Goal: Information Seeking & Learning: Learn about a topic

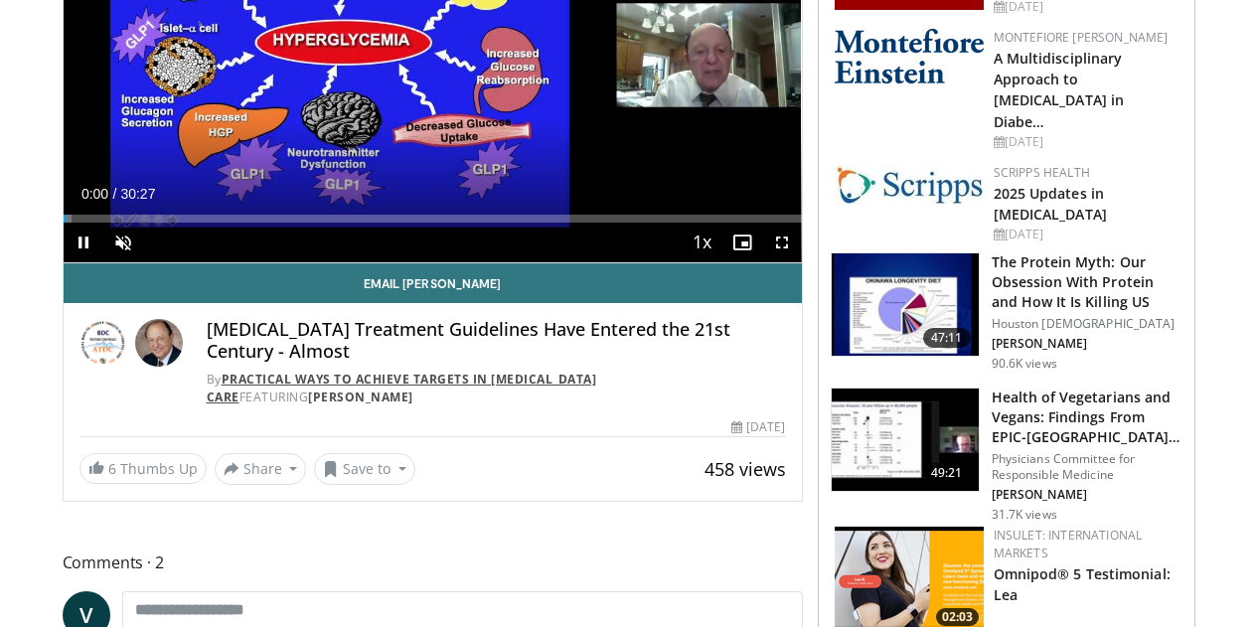
scroll to position [254, 0]
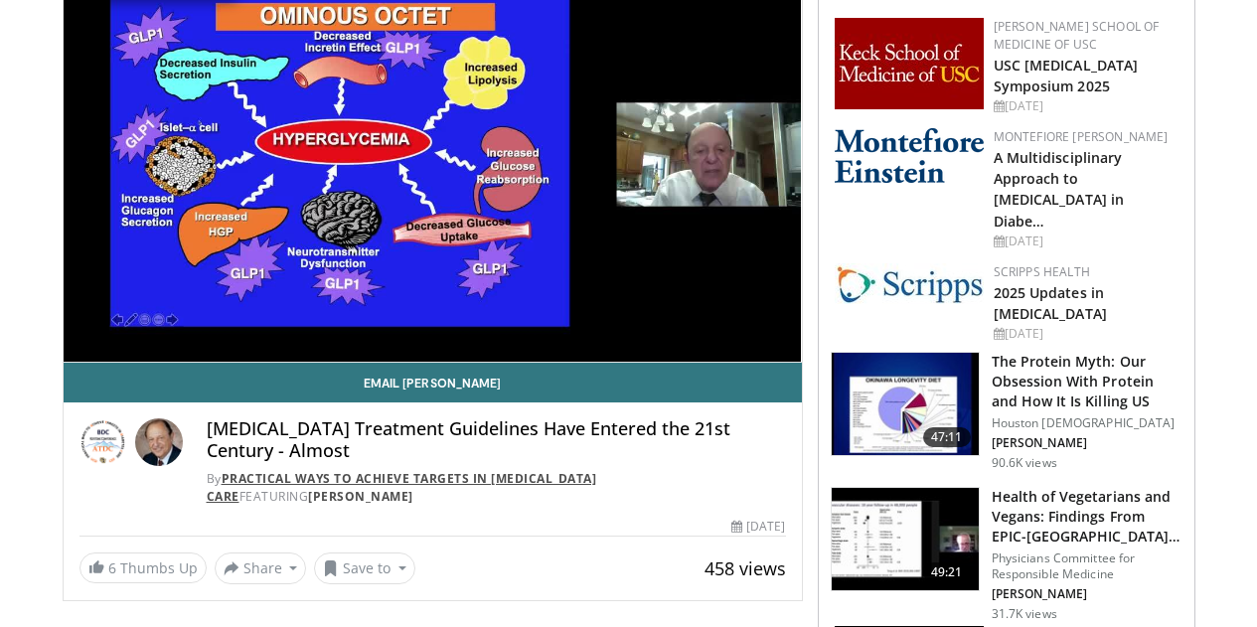
click at [362, 495] on link "Practical Ways to Achieve Targets in [MEDICAL_DATA] Care" at bounding box center [402, 487] width 391 height 35
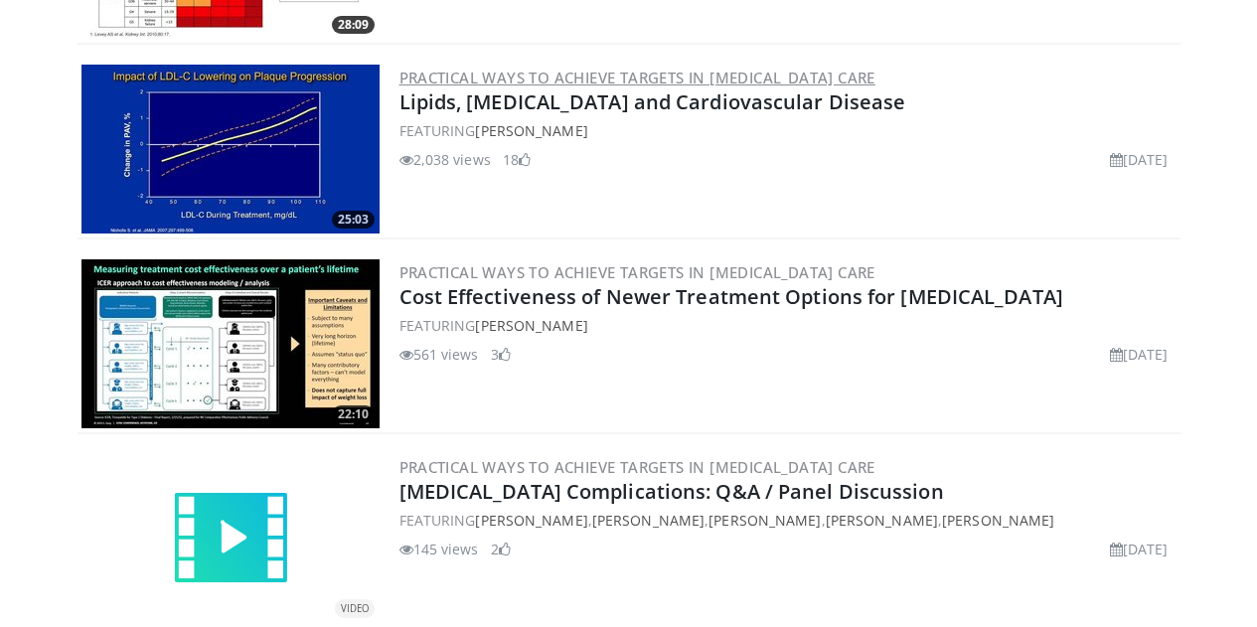
scroll to position [795, 0]
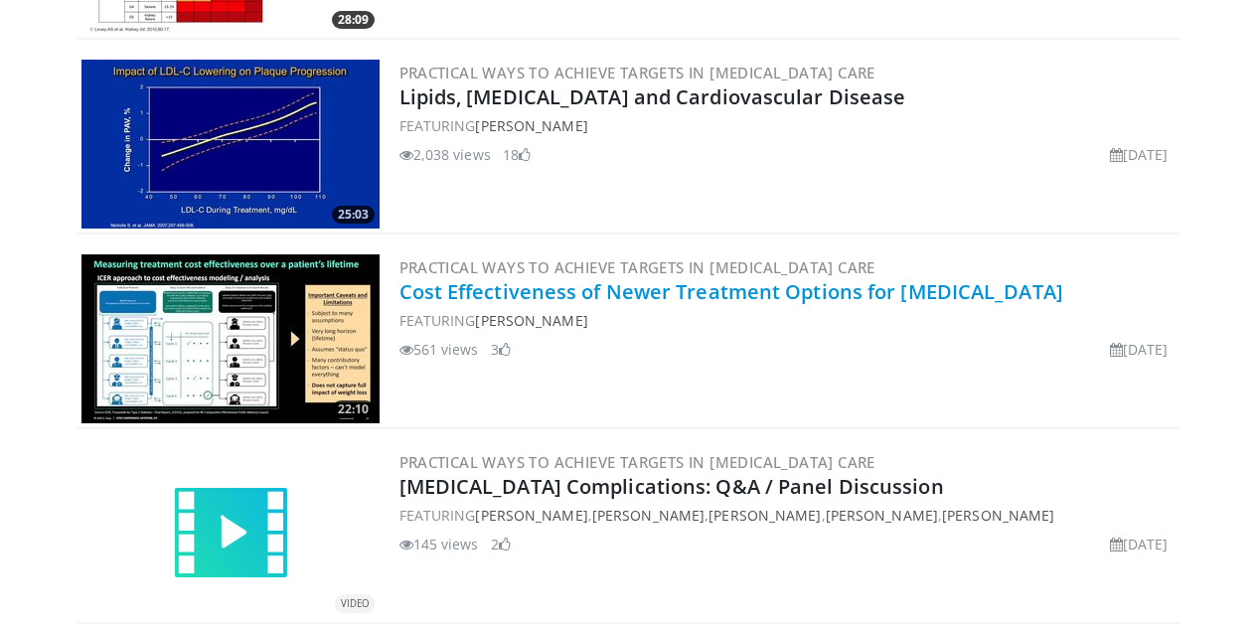
click at [400, 294] on link "Cost Effectiveness of Newer Treatment Options for [MEDICAL_DATA]" at bounding box center [732, 291] width 664 height 27
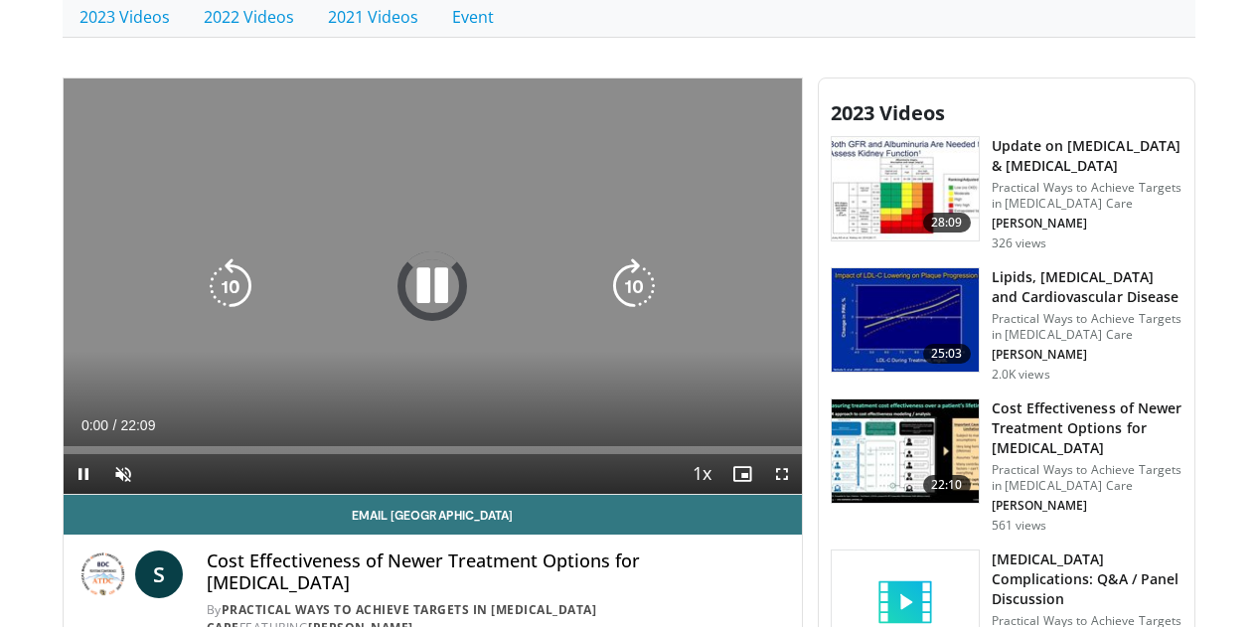
scroll to position [596, 0]
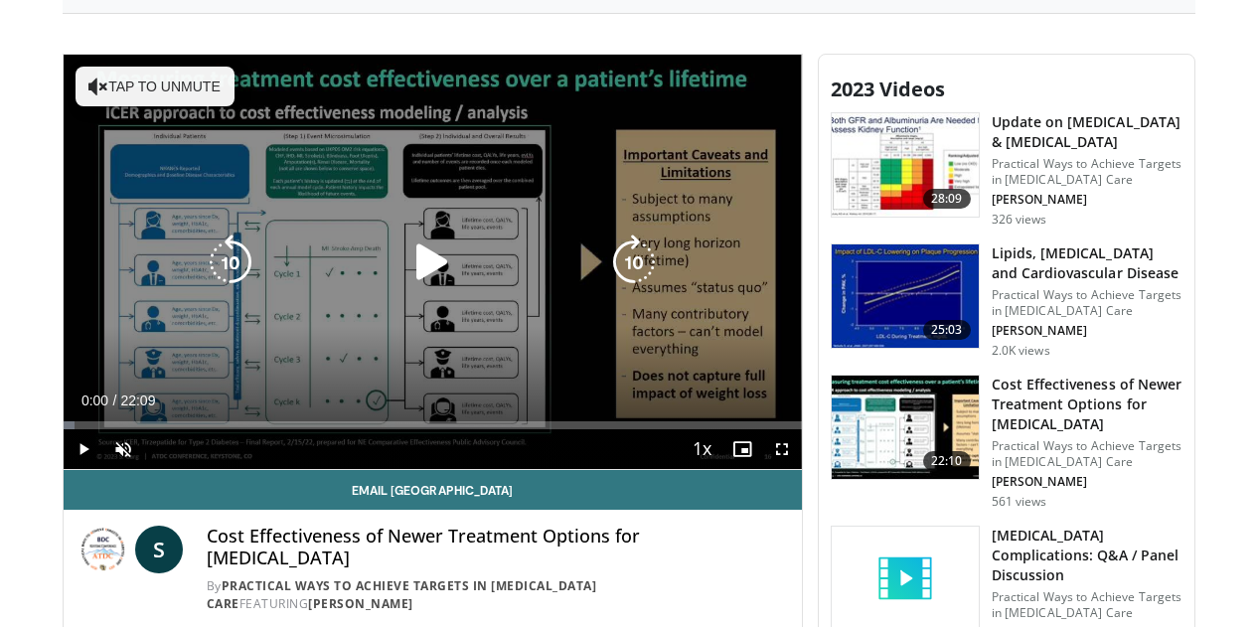
click at [498, 310] on div "10 seconds Tap to unmute" at bounding box center [433, 262] width 738 height 414
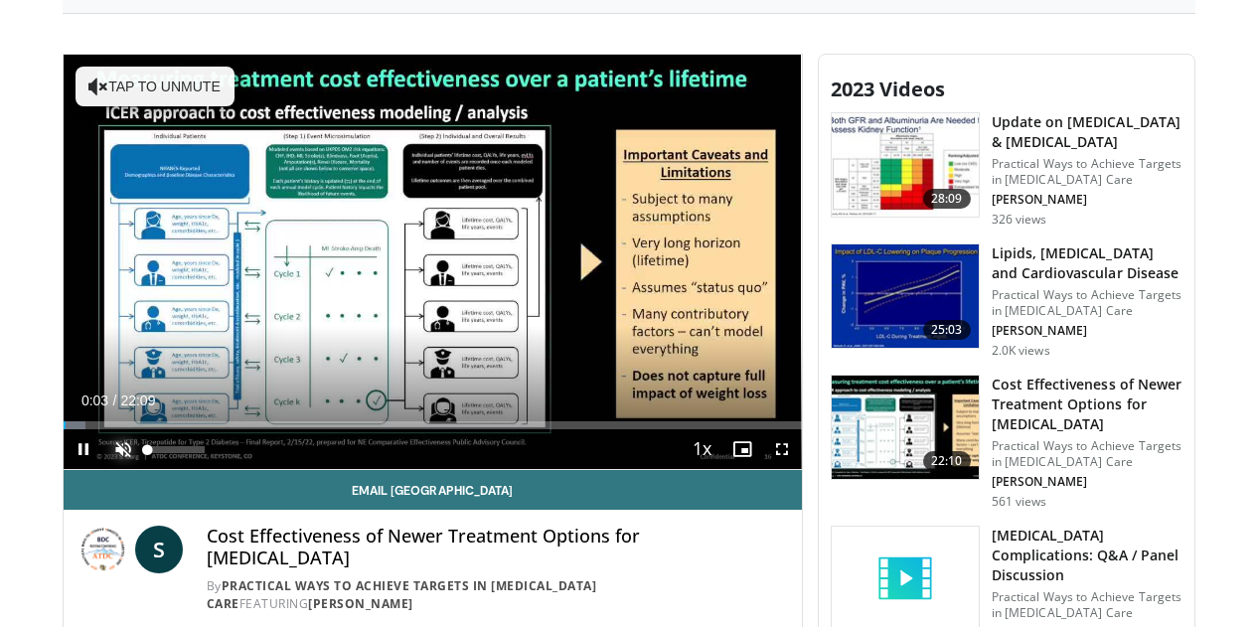
click at [103, 469] on span "Video Player" at bounding box center [123, 449] width 40 height 40
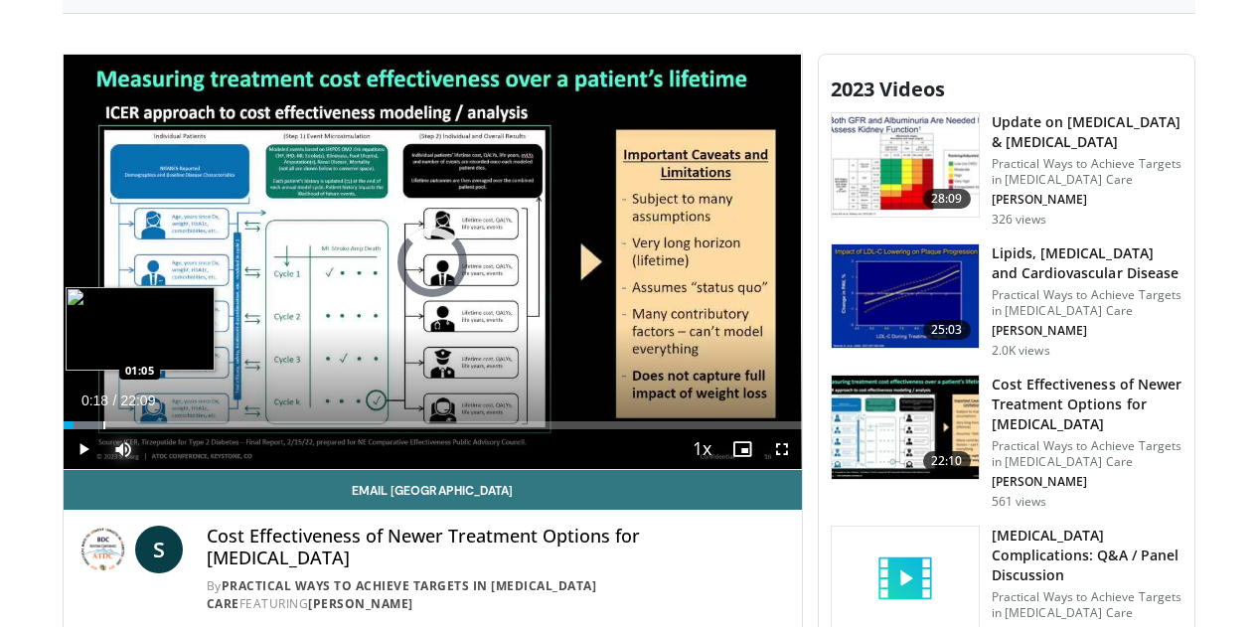
click at [64, 429] on div "Loaded : 5.25% 00:18 01:05" at bounding box center [433, 425] width 738 height 8
click at [95, 429] on div "Loaded : 10.51% 02:16 02:16" at bounding box center [433, 425] width 738 height 8
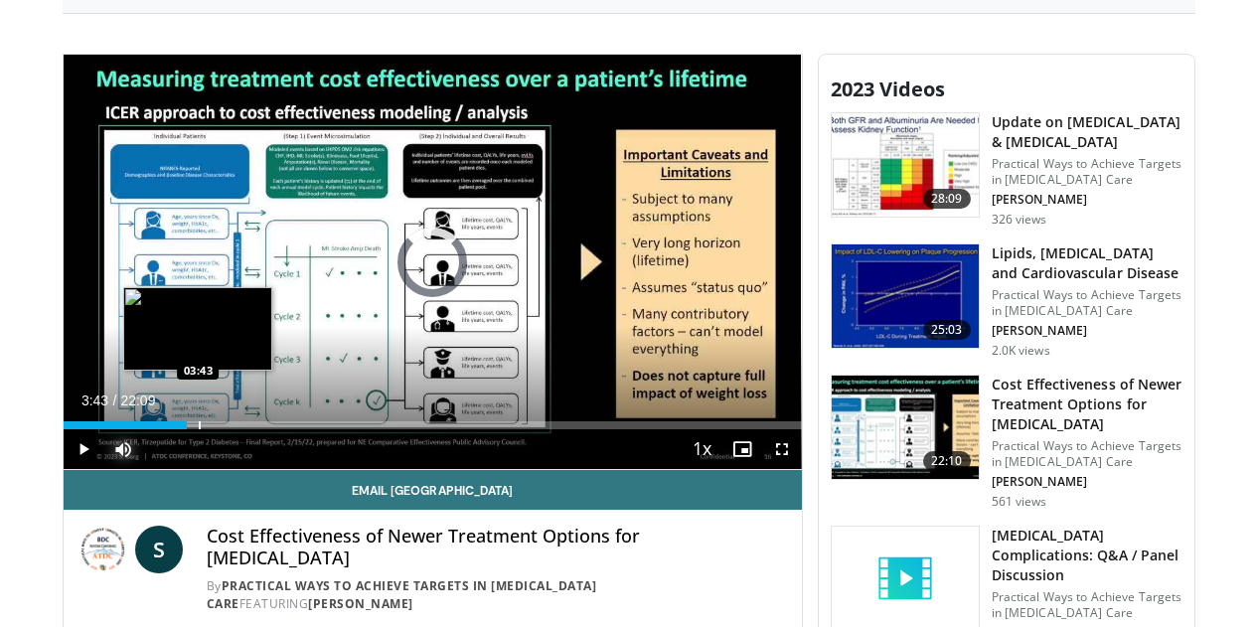
click at [148, 429] on div "Loaded : 16.52% 03:43 03:43" at bounding box center [433, 425] width 738 height 8
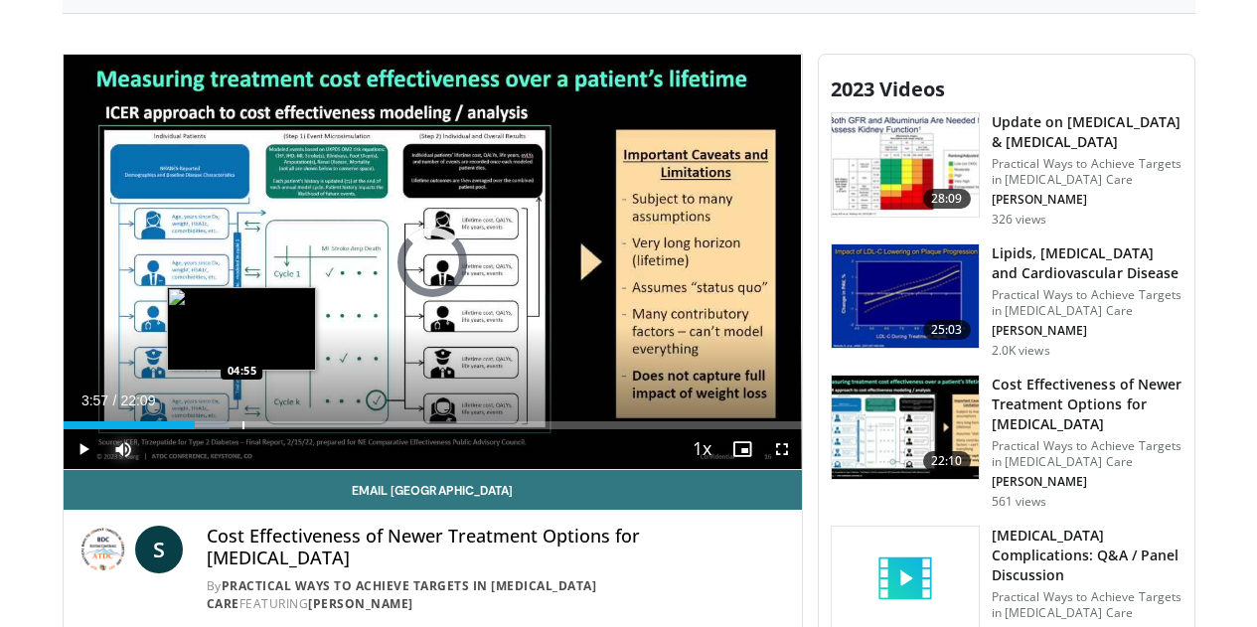
click at [243, 429] on div "Progress Bar" at bounding box center [244, 425] width 2 height 8
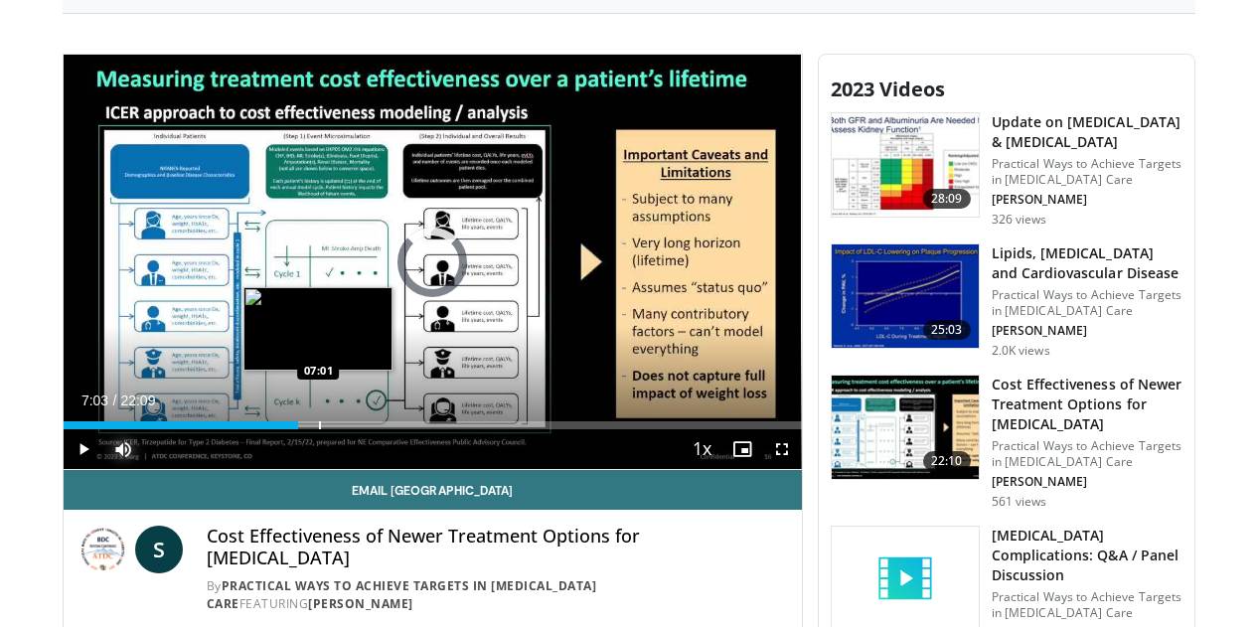
click at [269, 429] on div "Loaded : 25.61% 07:03 07:01" at bounding box center [433, 419] width 738 height 19
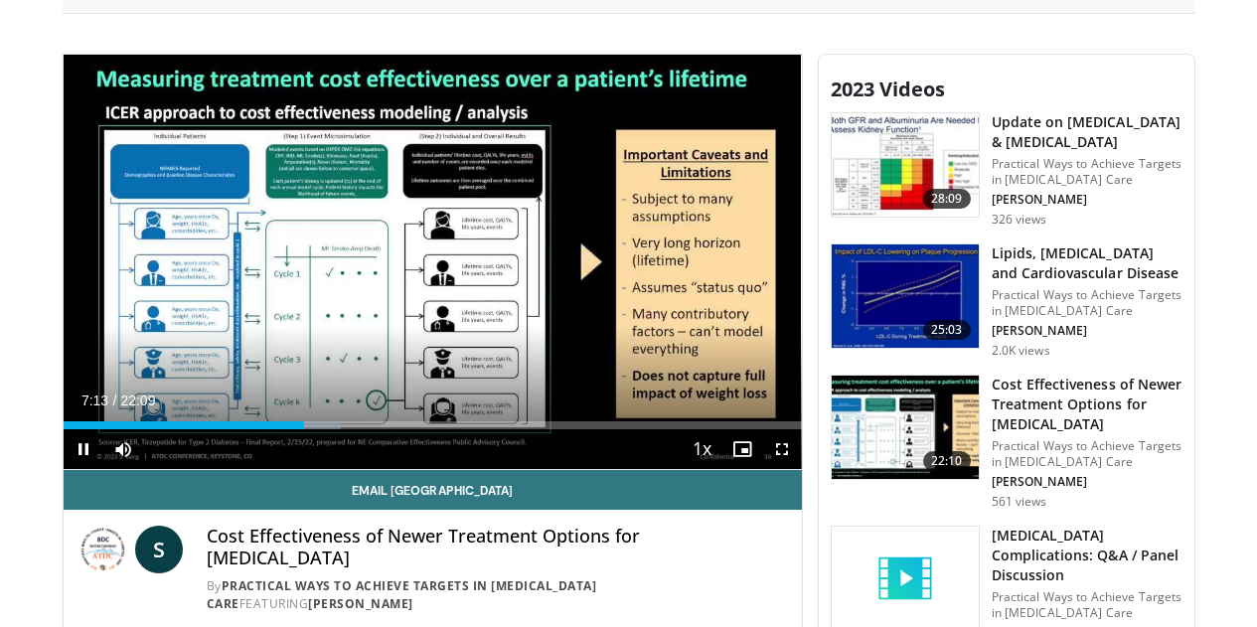
click at [308, 468] on div "Current Time 7:13 / Duration 22:09 Pause Skip Backward Skip Forward Mute 0% Loa…" at bounding box center [433, 449] width 738 height 40
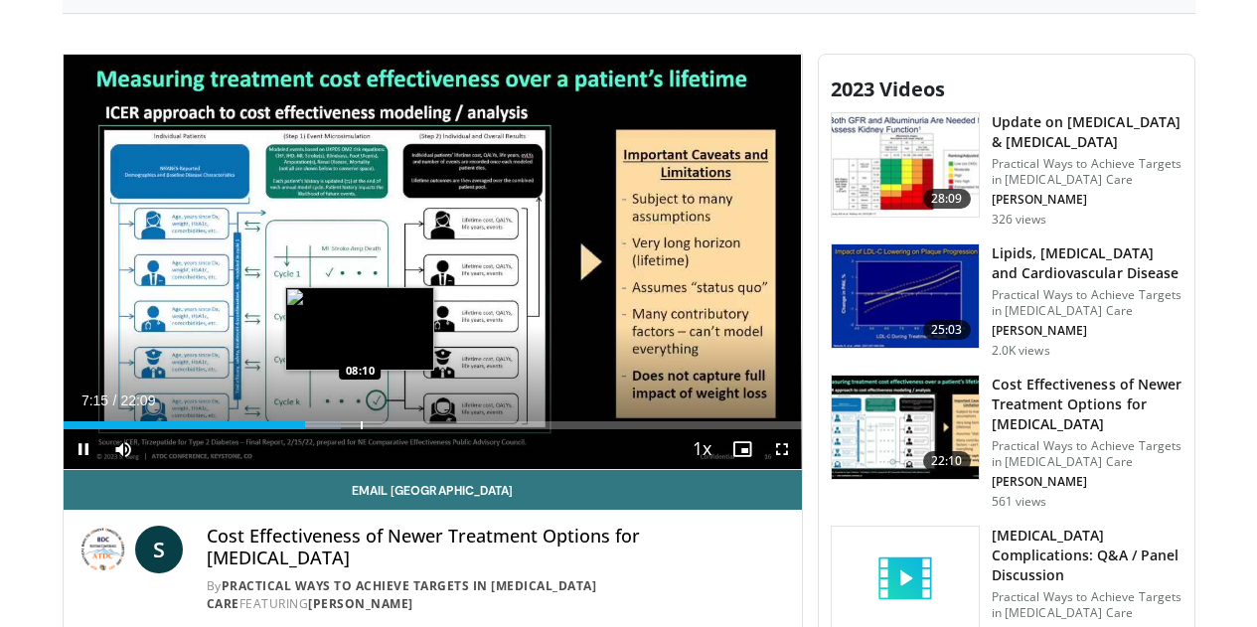
click at [310, 429] on div "Progress Bar" at bounding box center [319, 425] width 44 height 8
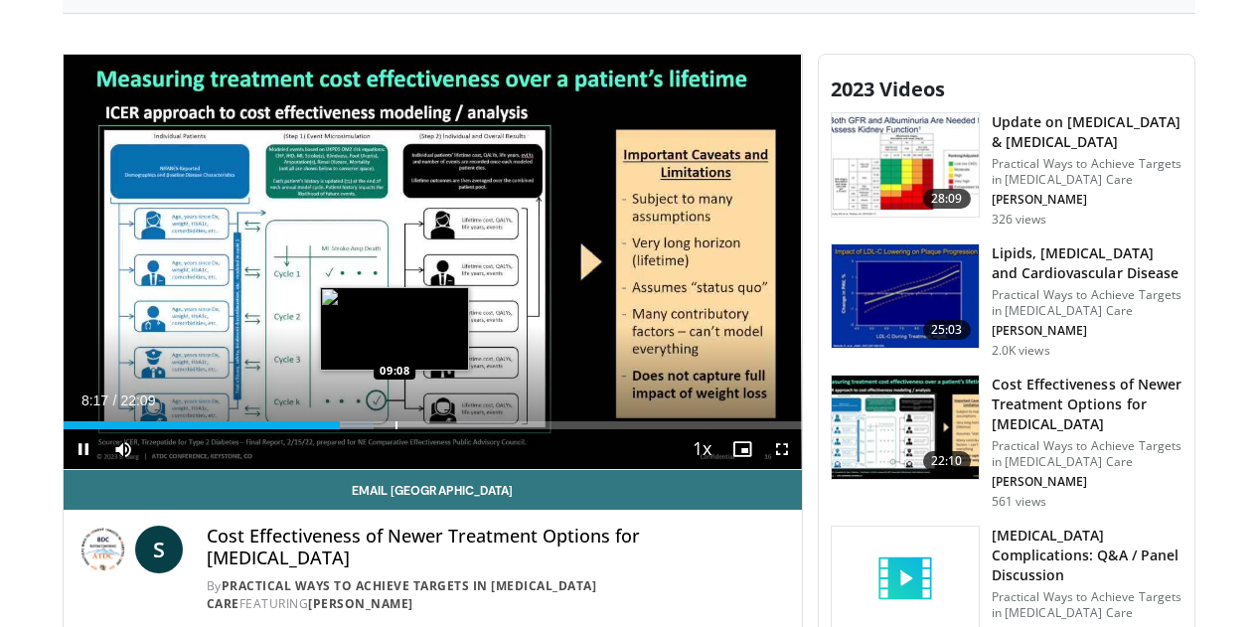
click at [345, 429] on div "Loaded : 42.07% 08:17 09:08" at bounding box center [433, 425] width 738 height 8
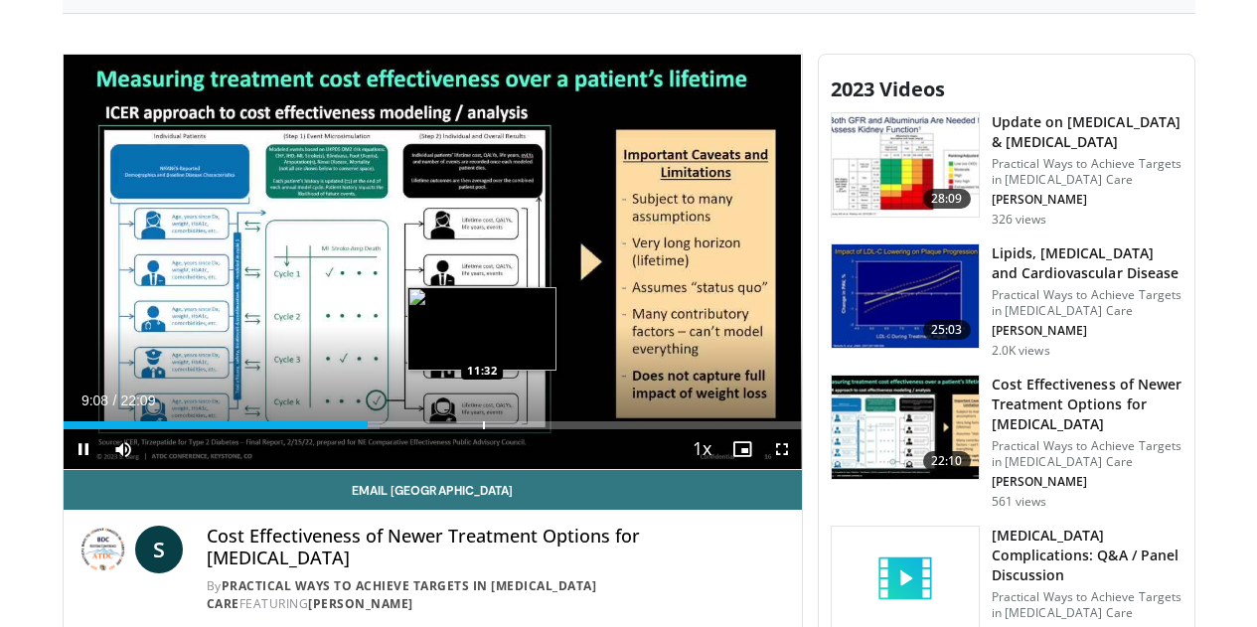
click at [483, 429] on div "Progress Bar" at bounding box center [484, 425] width 2 height 8
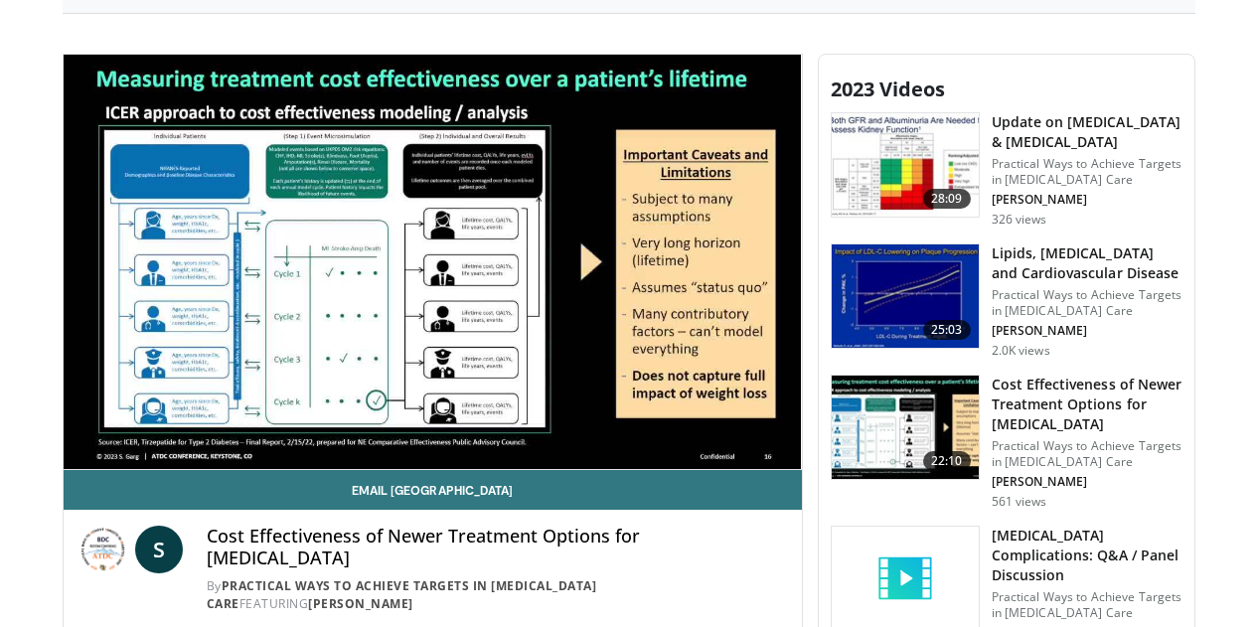
click at [1102, 126] on h3 "Update on [MEDICAL_DATA] & [MEDICAL_DATA]" at bounding box center [1087, 132] width 191 height 40
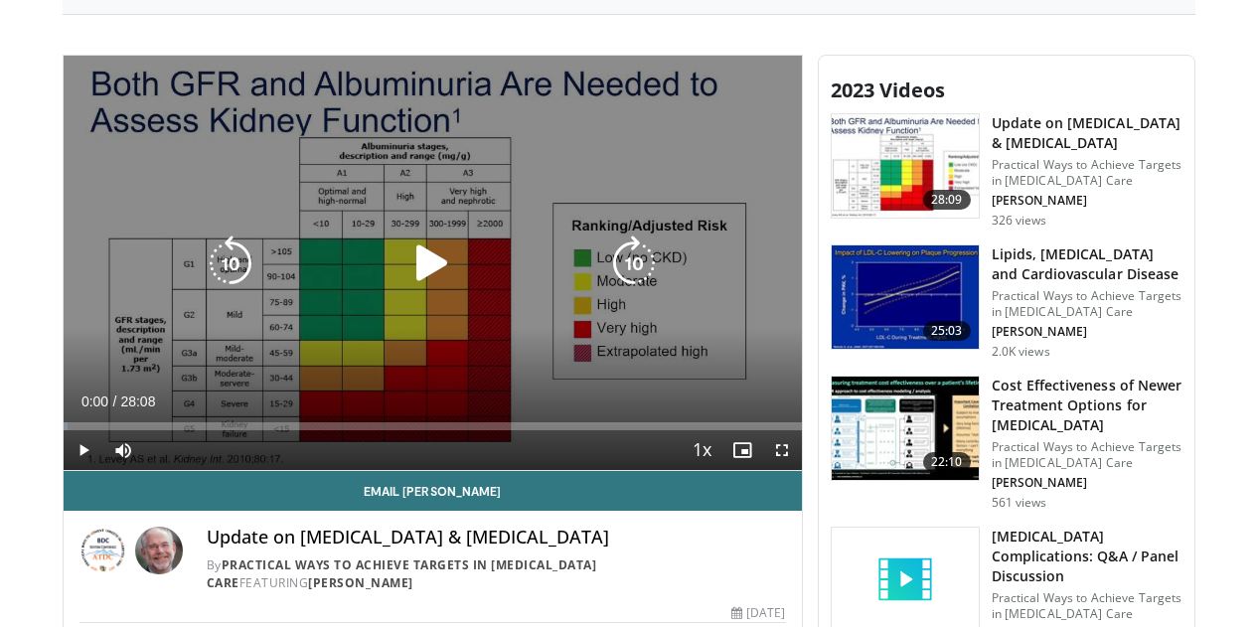
scroll to position [596, 0]
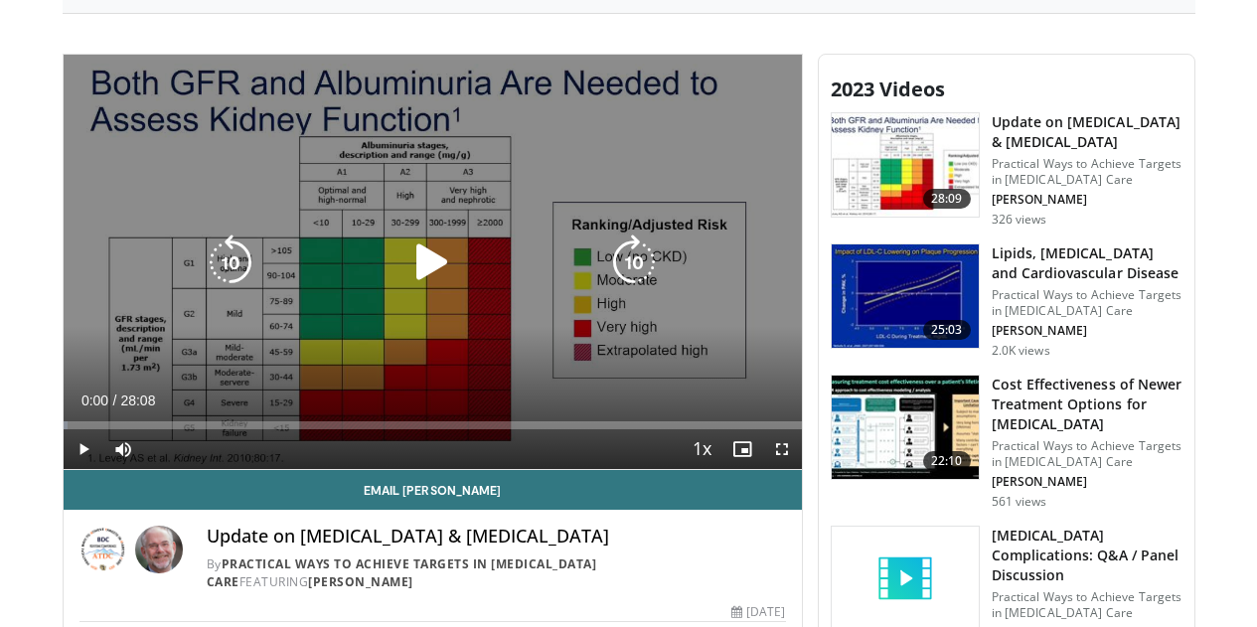
click at [440, 282] on icon "Video Player" at bounding box center [433, 263] width 56 height 56
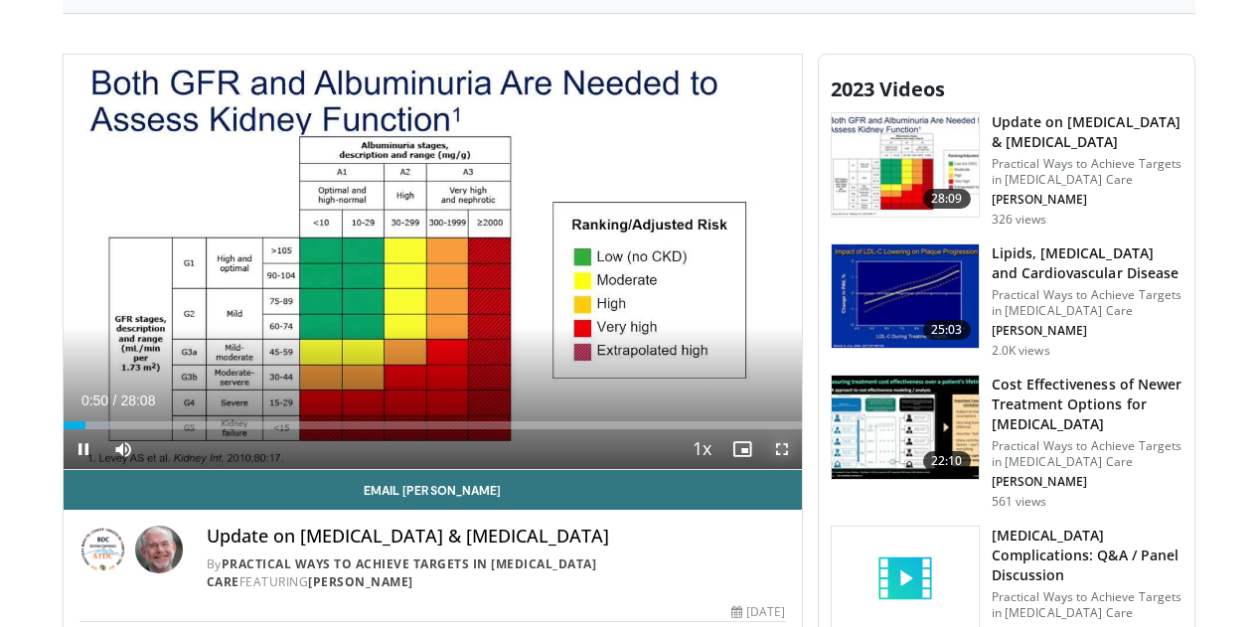
click at [802, 469] on span "Video Player" at bounding box center [782, 449] width 40 height 40
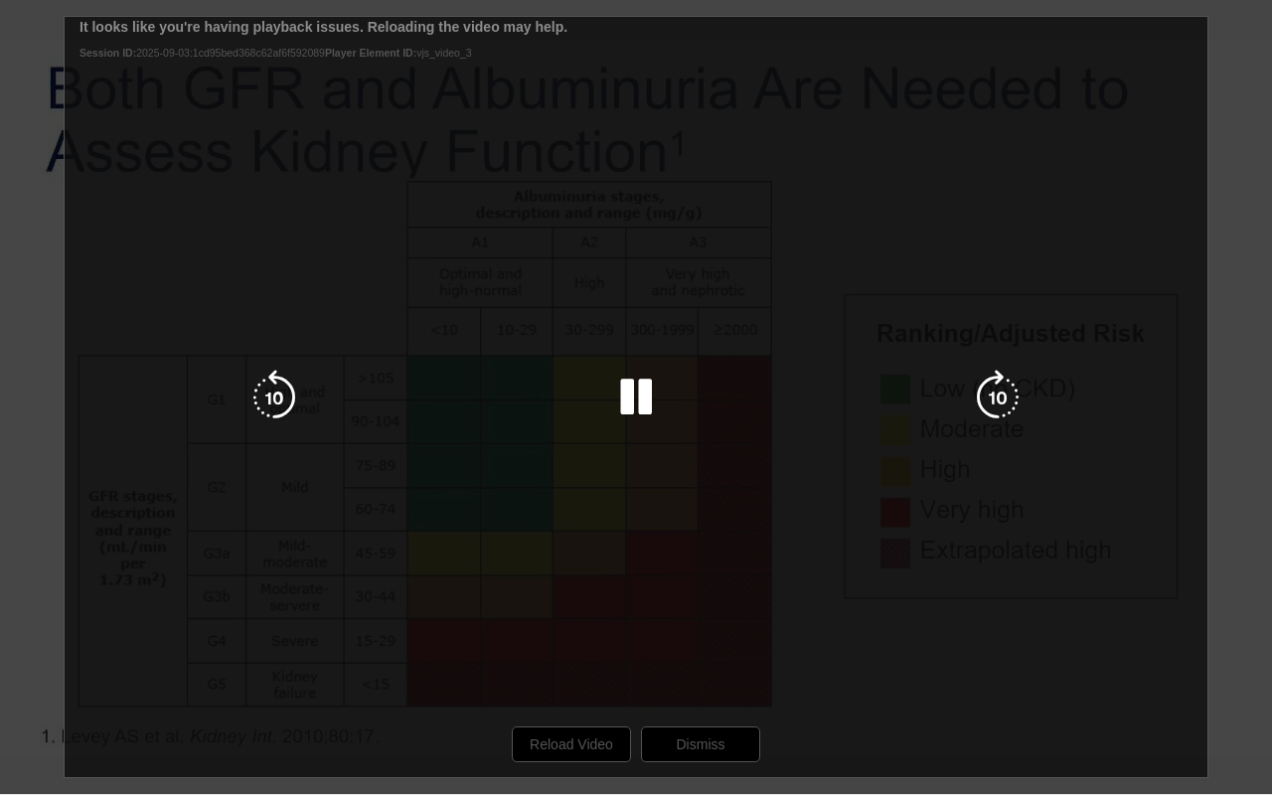
click at [418, 320] on div "10 seconds Tap to unmute" at bounding box center [636, 397] width 1272 height 794
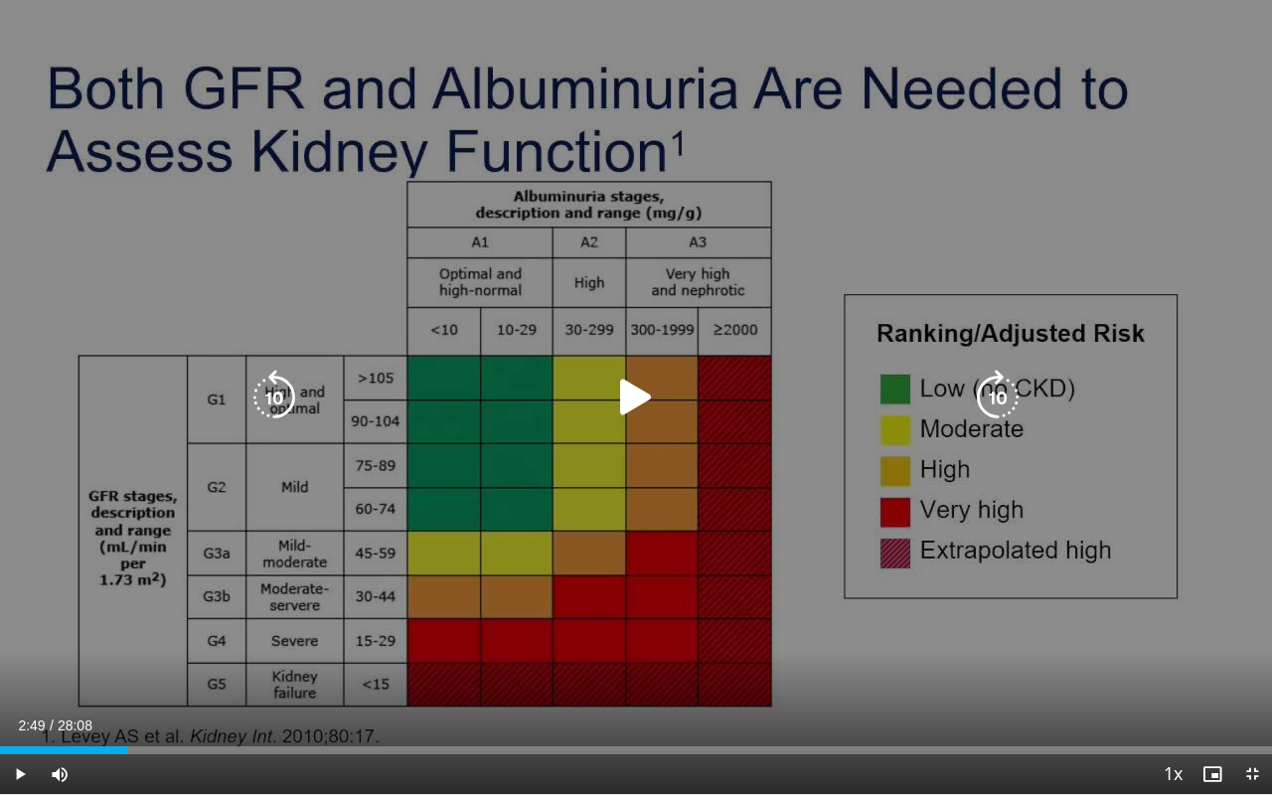
click at [542, 407] on div "Video Player" at bounding box center [635, 398] width 763 height 40
click at [647, 405] on icon "Video Player" at bounding box center [636, 398] width 56 height 56
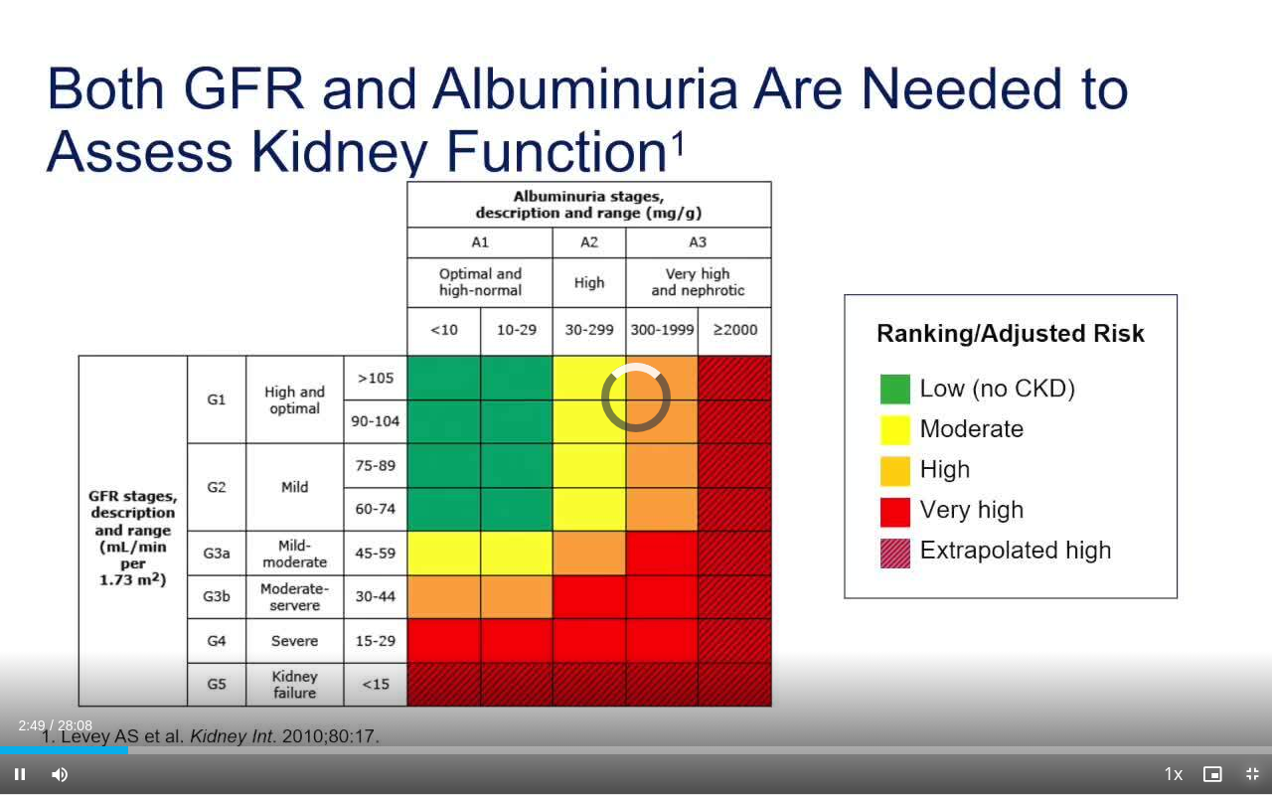
click at [1253, 626] on span "Video Player" at bounding box center [1252, 774] width 40 height 40
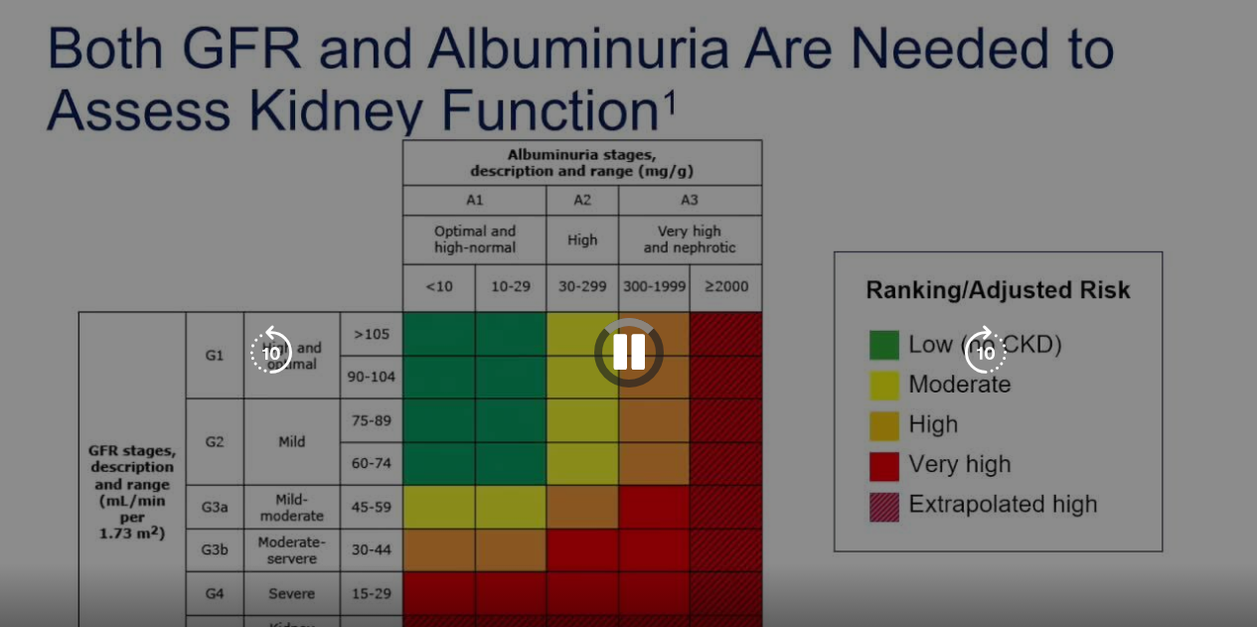
scroll to position [497, 0]
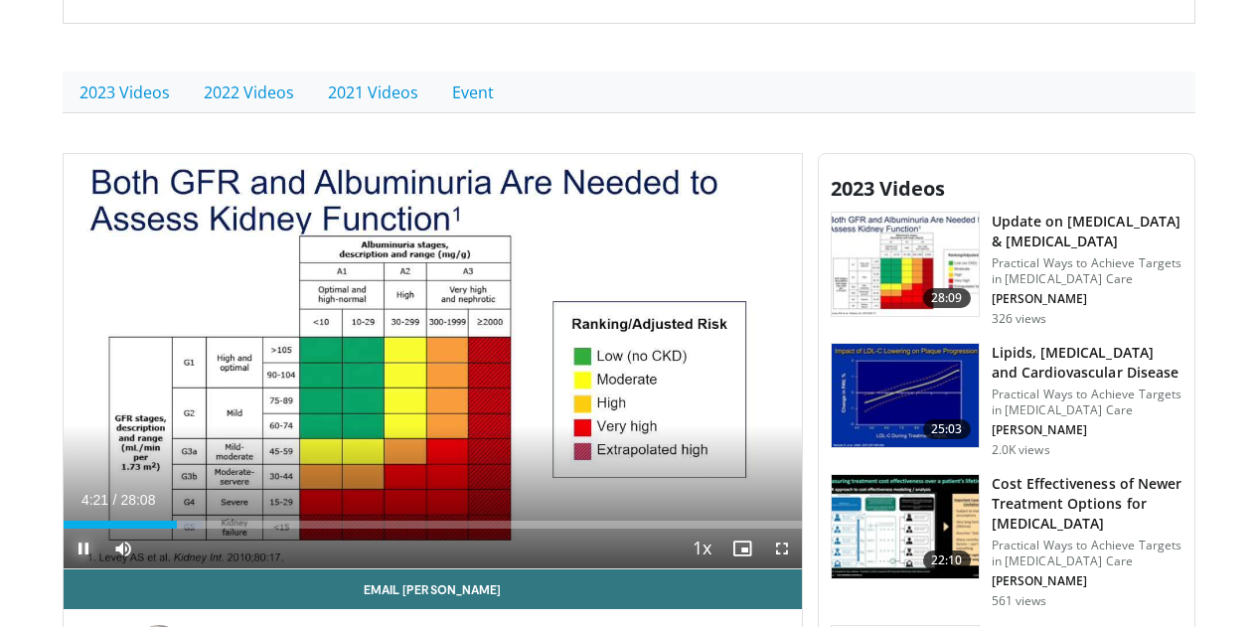
click at [64, 569] on span "Video Player" at bounding box center [84, 549] width 40 height 40
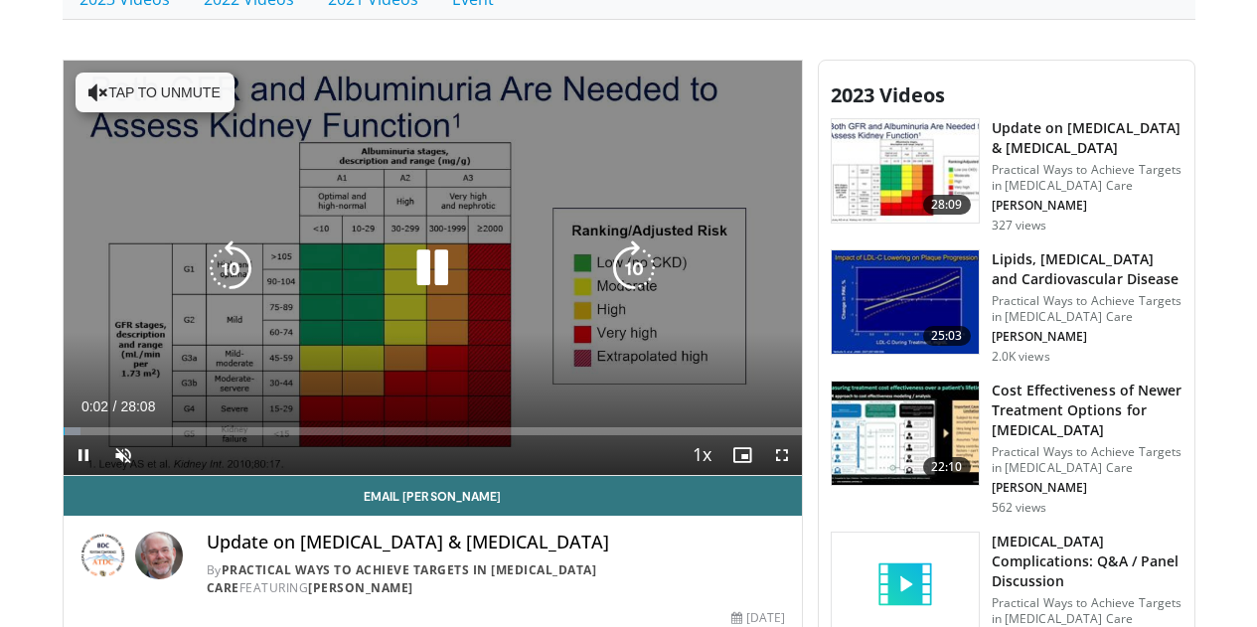
scroll to position [696, 0]
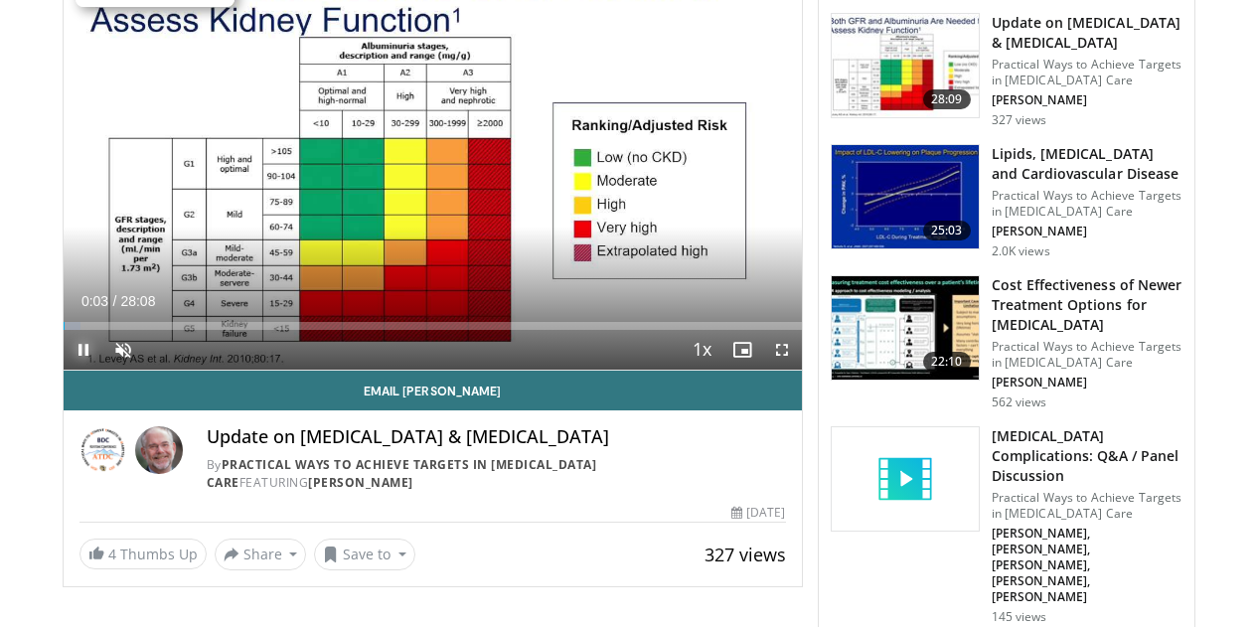
click at [64, 370] on span "Video Player" at bounding box center [84, 350] width 40 height 40
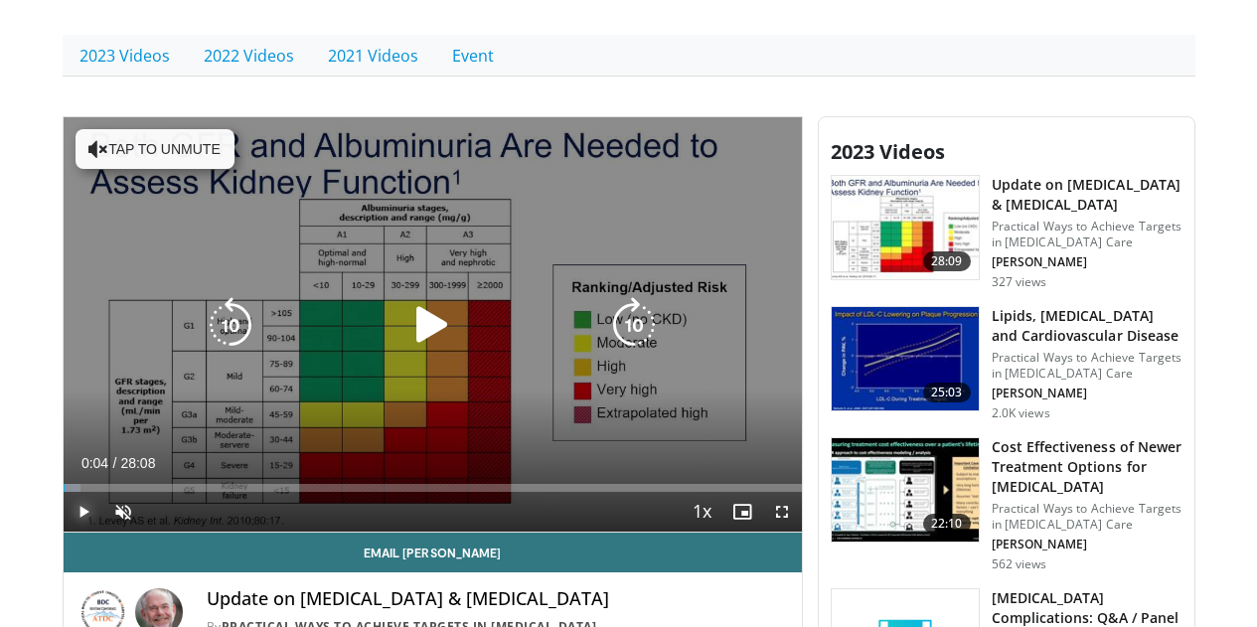
scroll to position [497, 0]
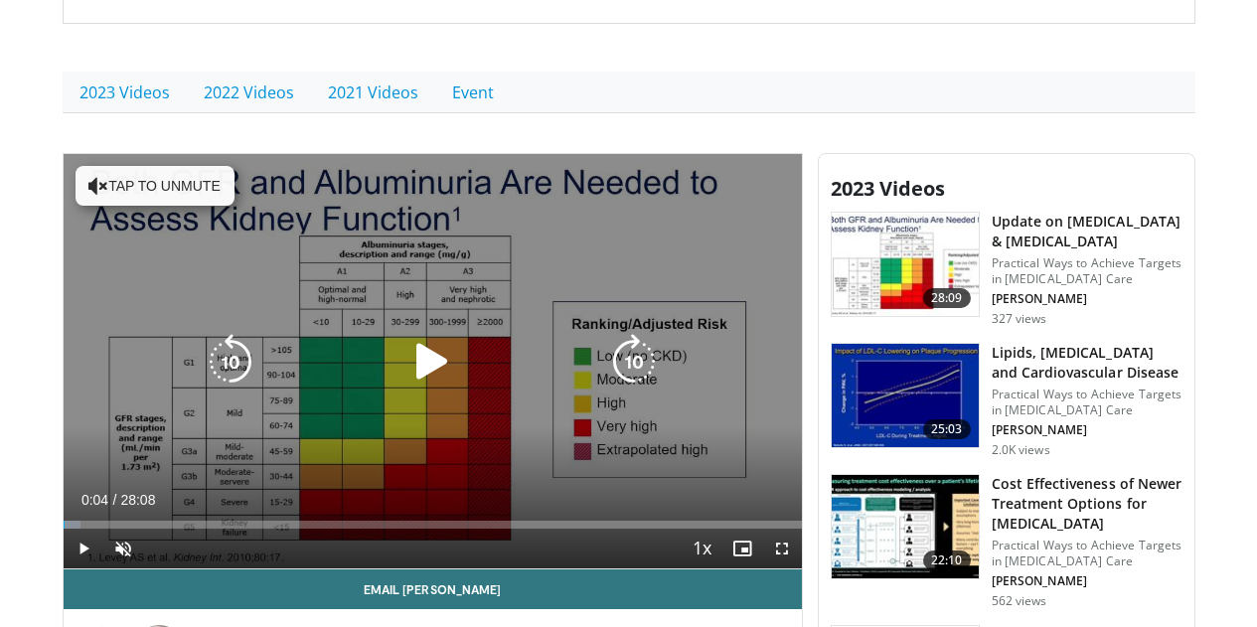
click at [380, 382] on div "Video Player" at bounding box center [432, 362] width 443 height 40
click at [408, 378] on icon "Video Player" at bounding box center [433, 362] width 56 height 56
click at [540, 364] on div "Video Player" at bounding box center [432, 362] width 443 height 40
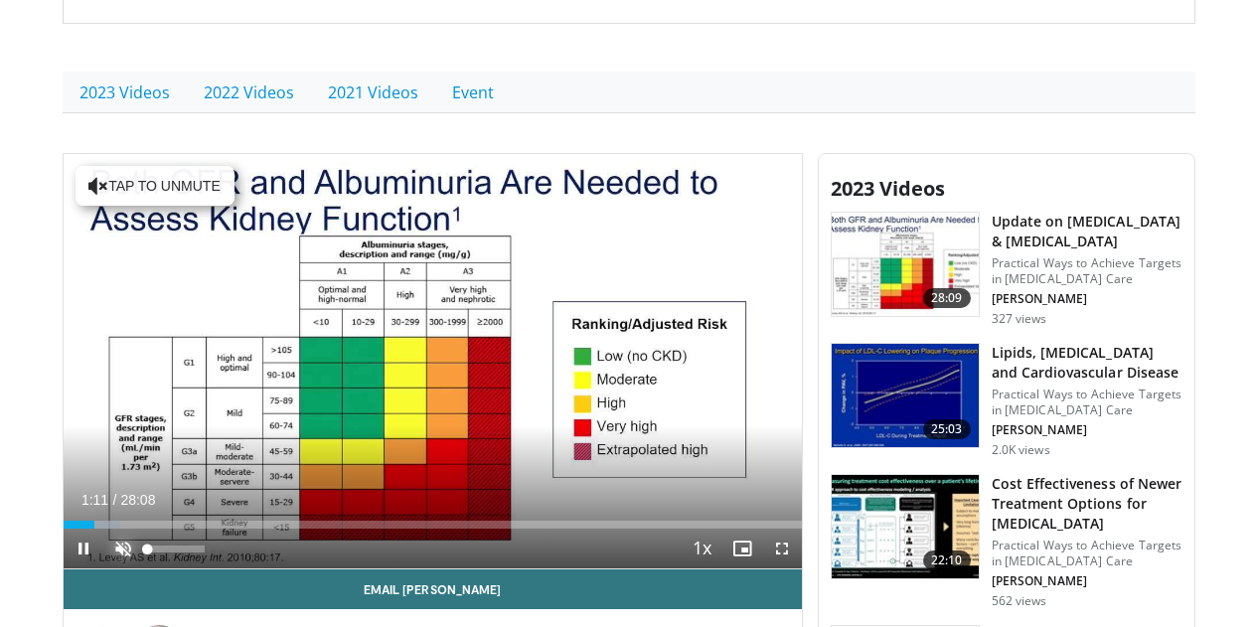
click at [103, 569] on span "Video Player" at bounding box center [123, 549] width 40 height 40
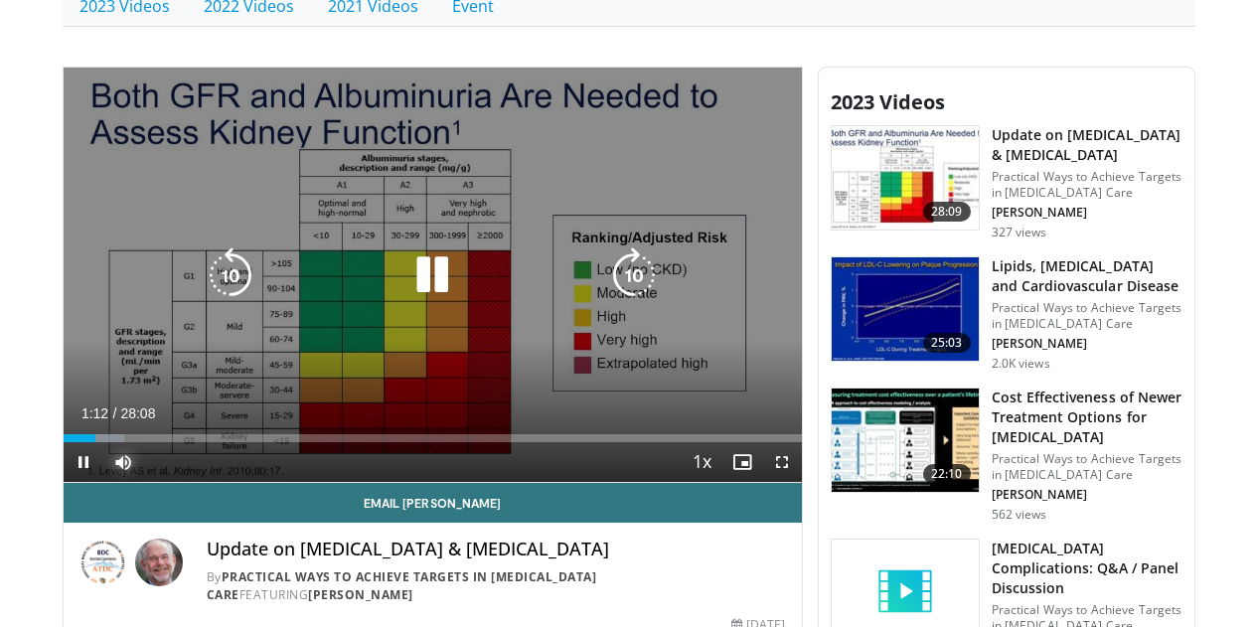
scroll to position [596, 0]
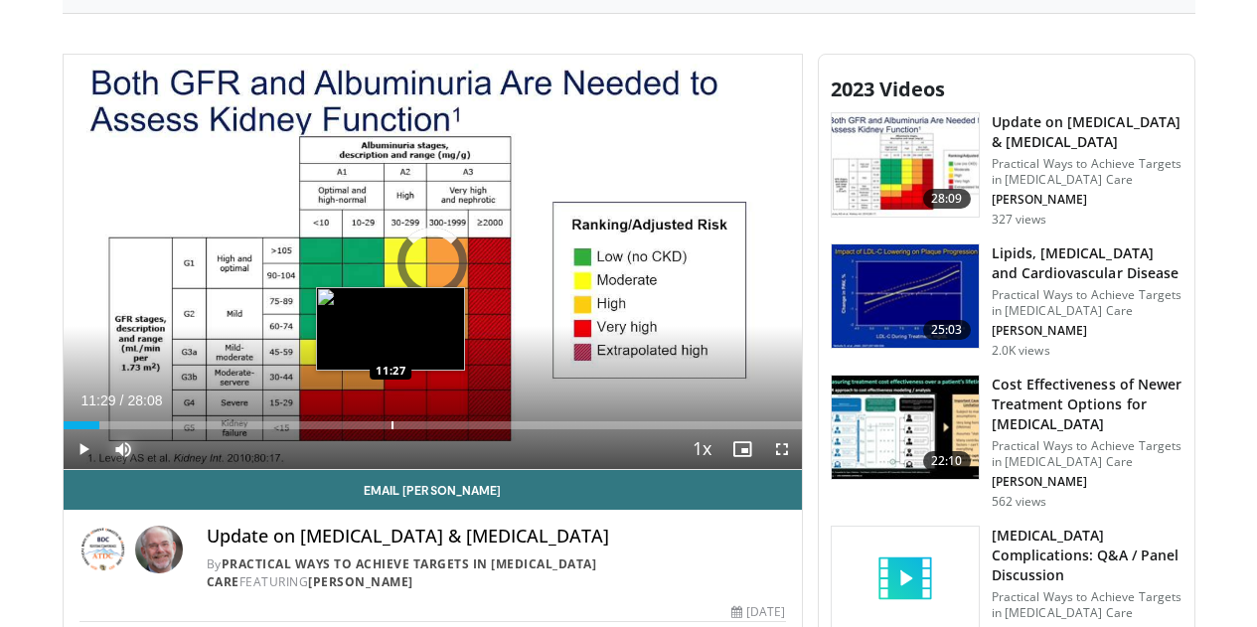
click at [392, 429] on div "Progress Bar" at bounding box center [393, 425] width 2 height 8
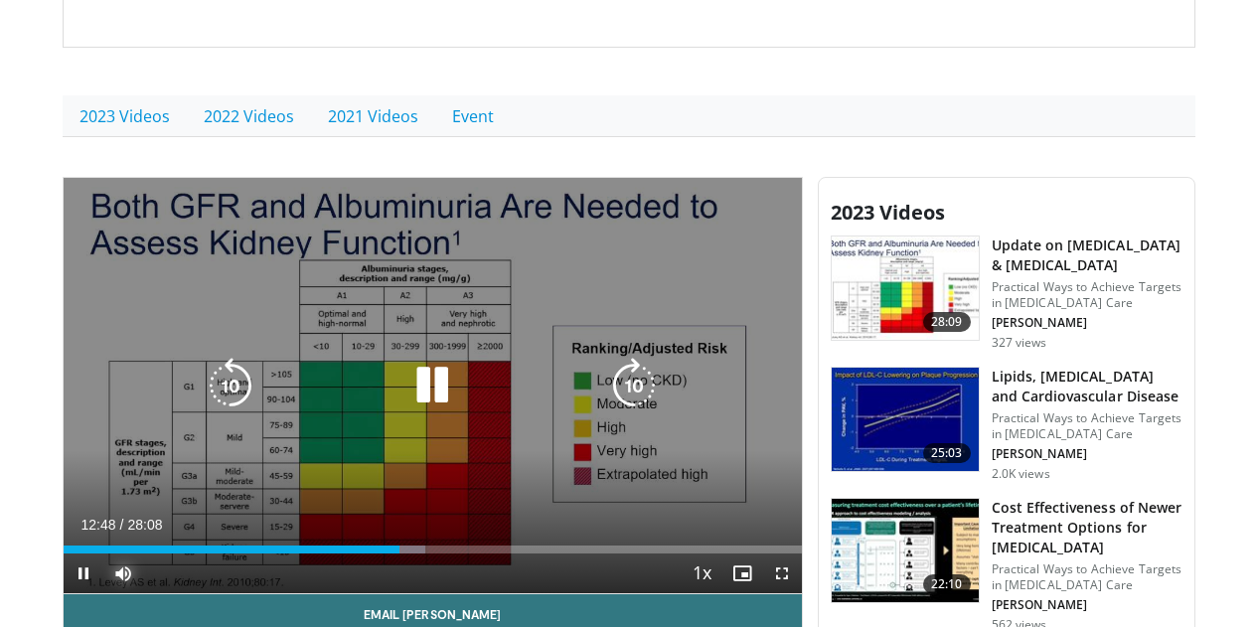
scroll to position [497, 0]
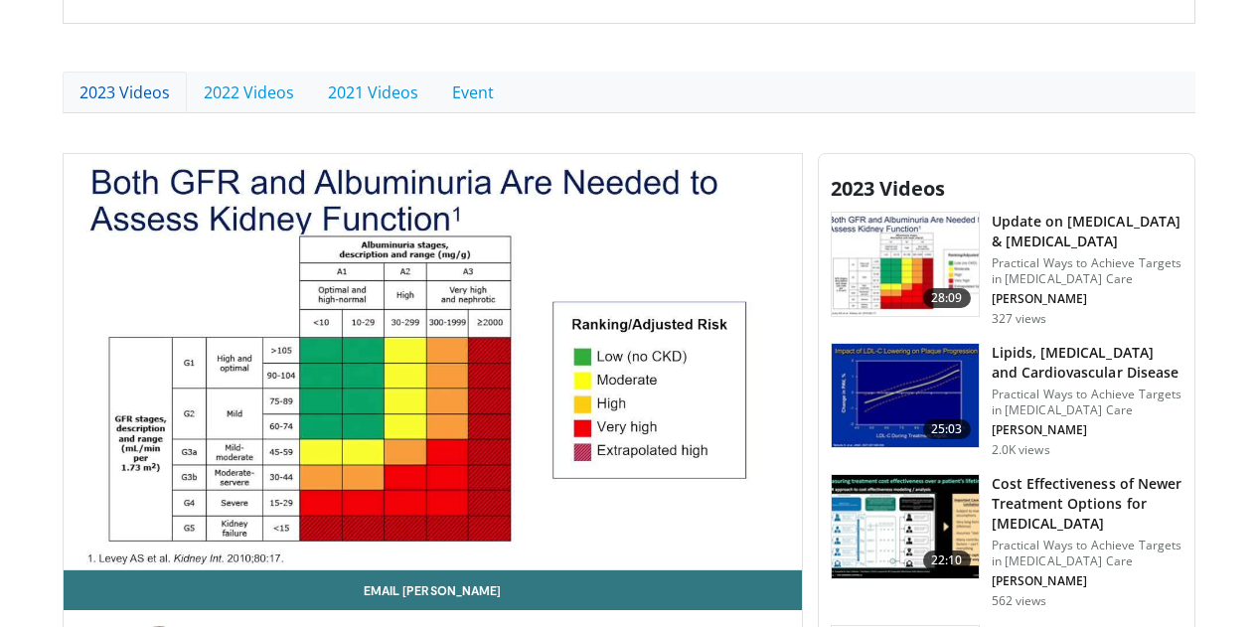
click at [63, 91] on link "2023 Videos" at bounding box center [125, 93] width 124 height 42
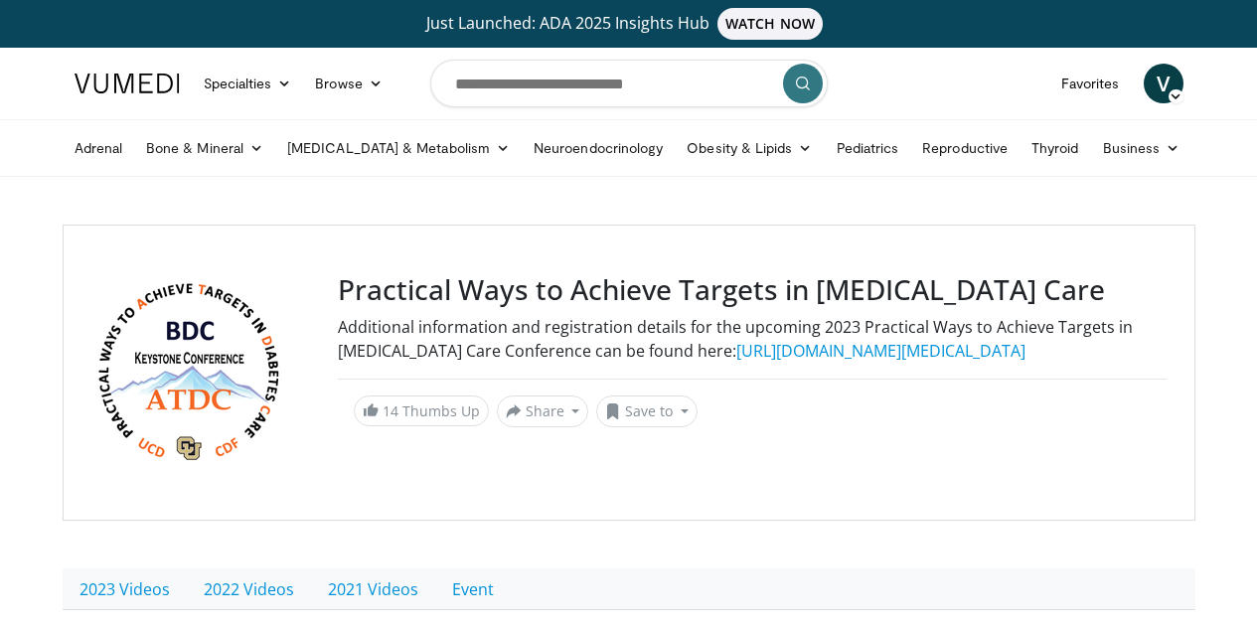
click at [736, 352] on link "[URL][DOMAIN_NAME][MEDICAL_DATA]" at bounding box center [880, 351] width 289 height 22
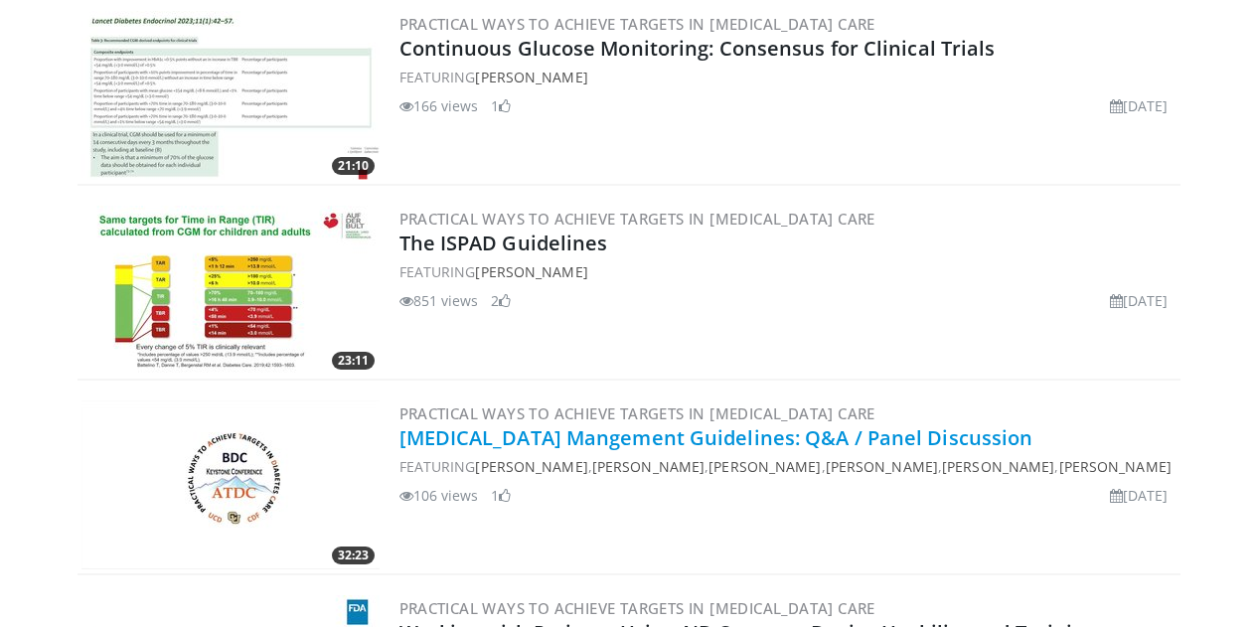
scroll to position [1690, 0]
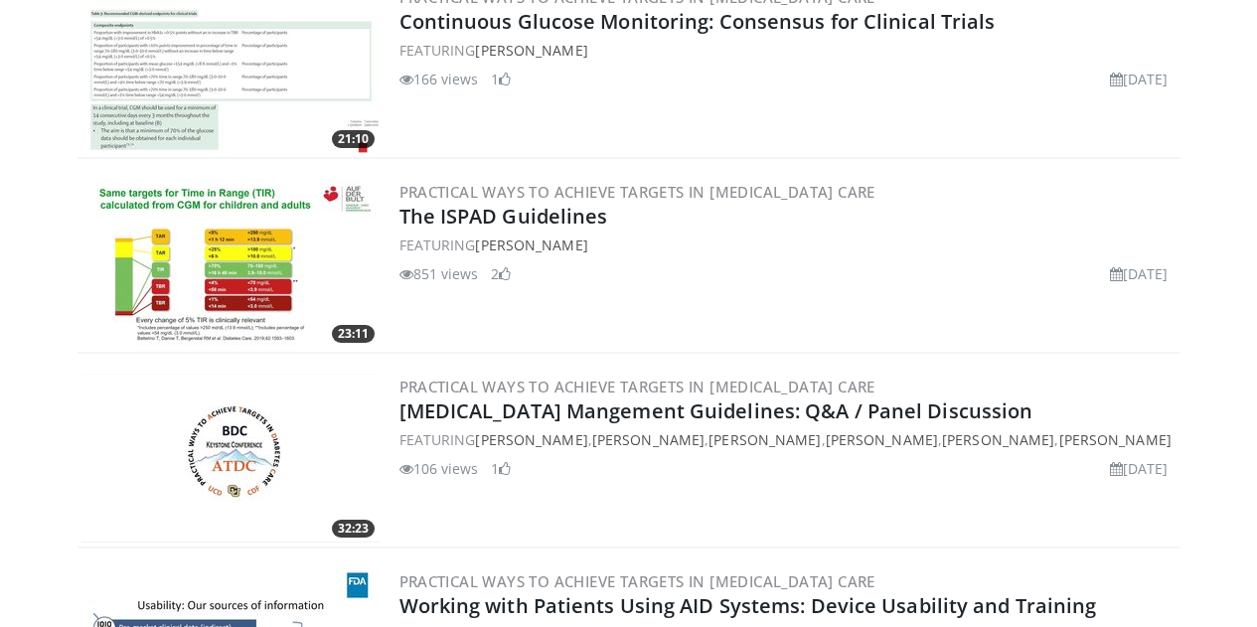
click at [82, 241] on img at bounding box center [231, 263] width 298 height 169
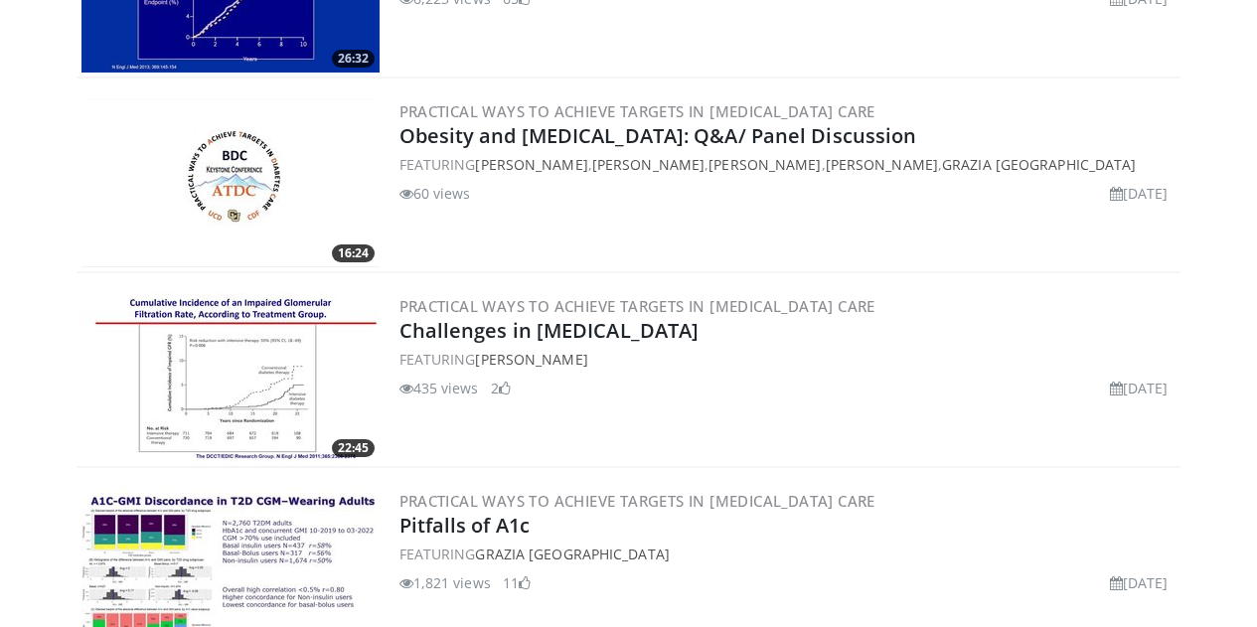
scroll to position [10337, 0]
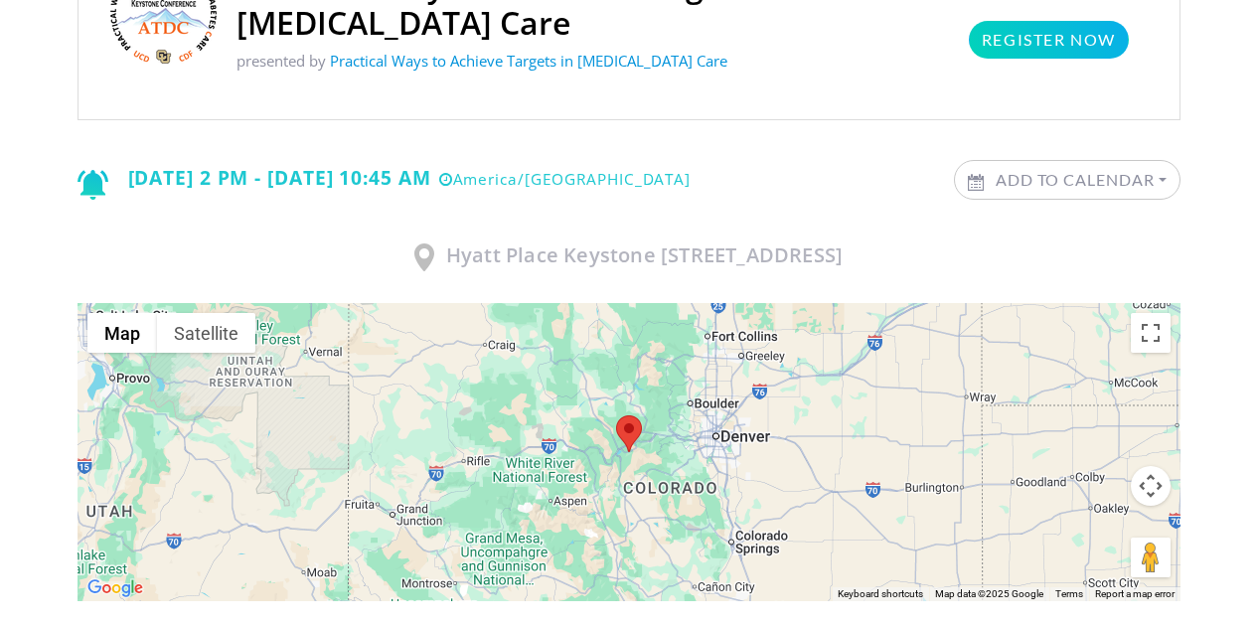
scroll to position [99, 0]
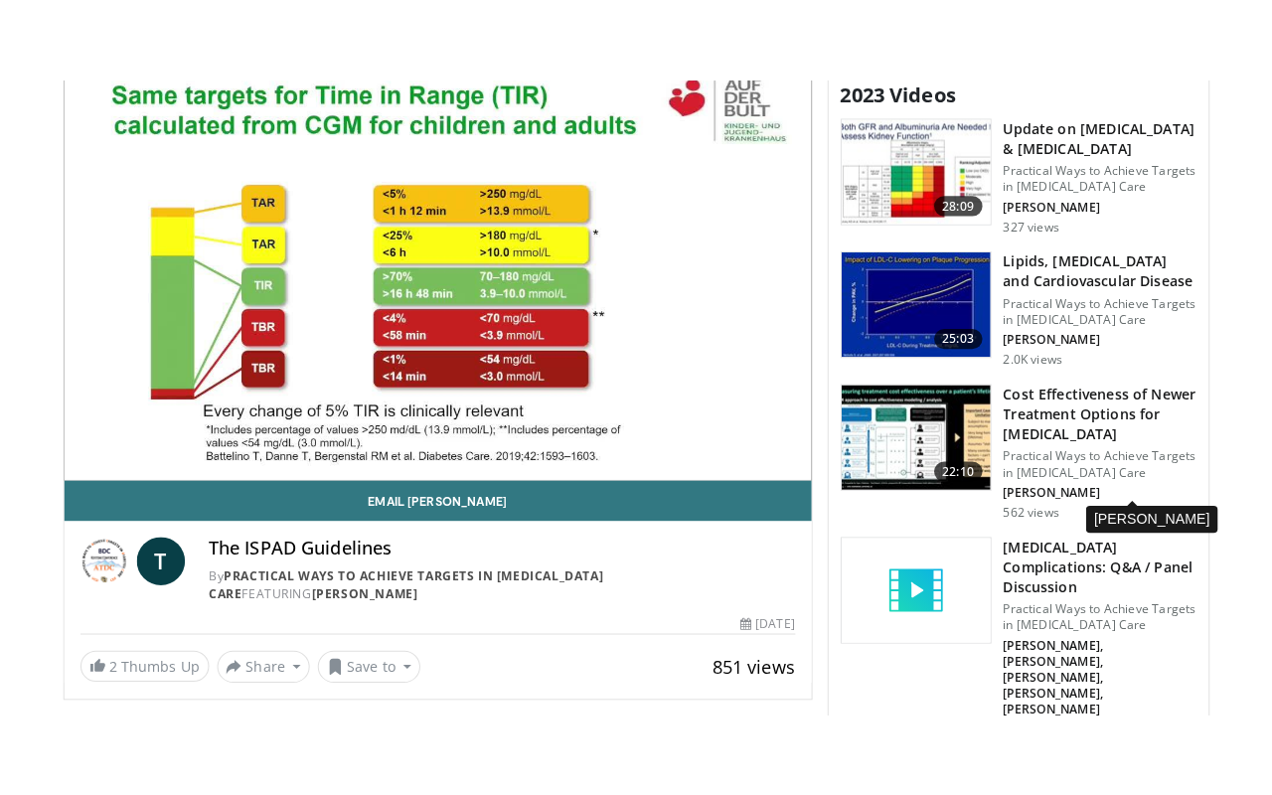
scroll to position [696, 0]
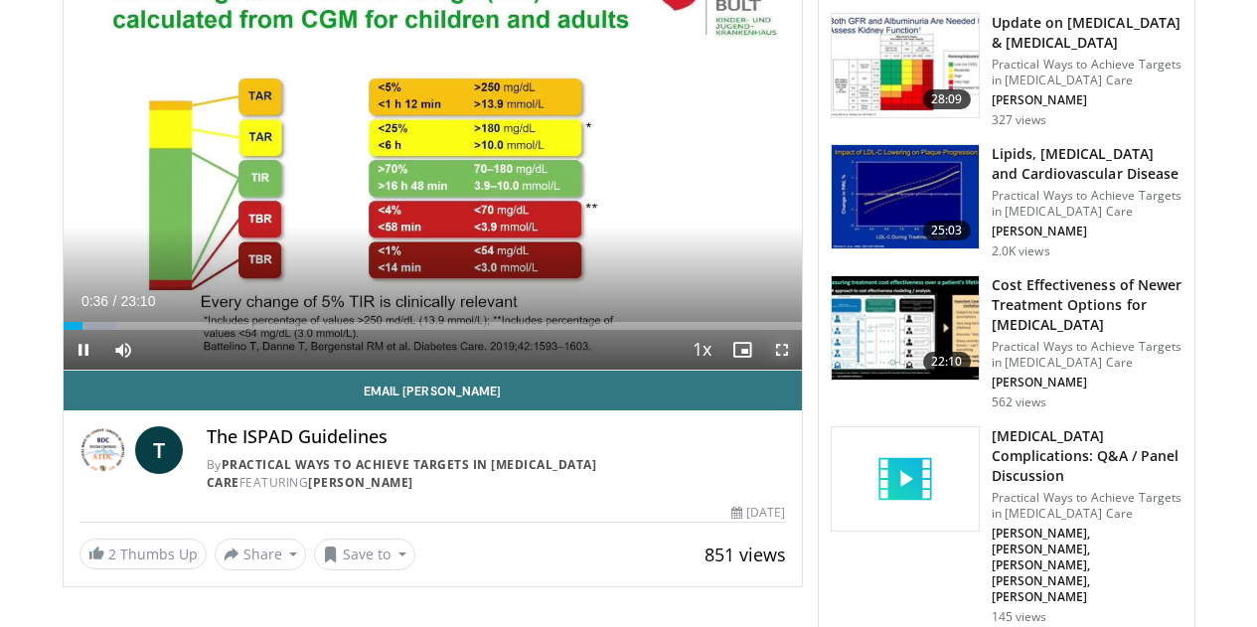
click at [800, 370] on span "Video Player" at bounding box center [782, 350] width 40 height 40
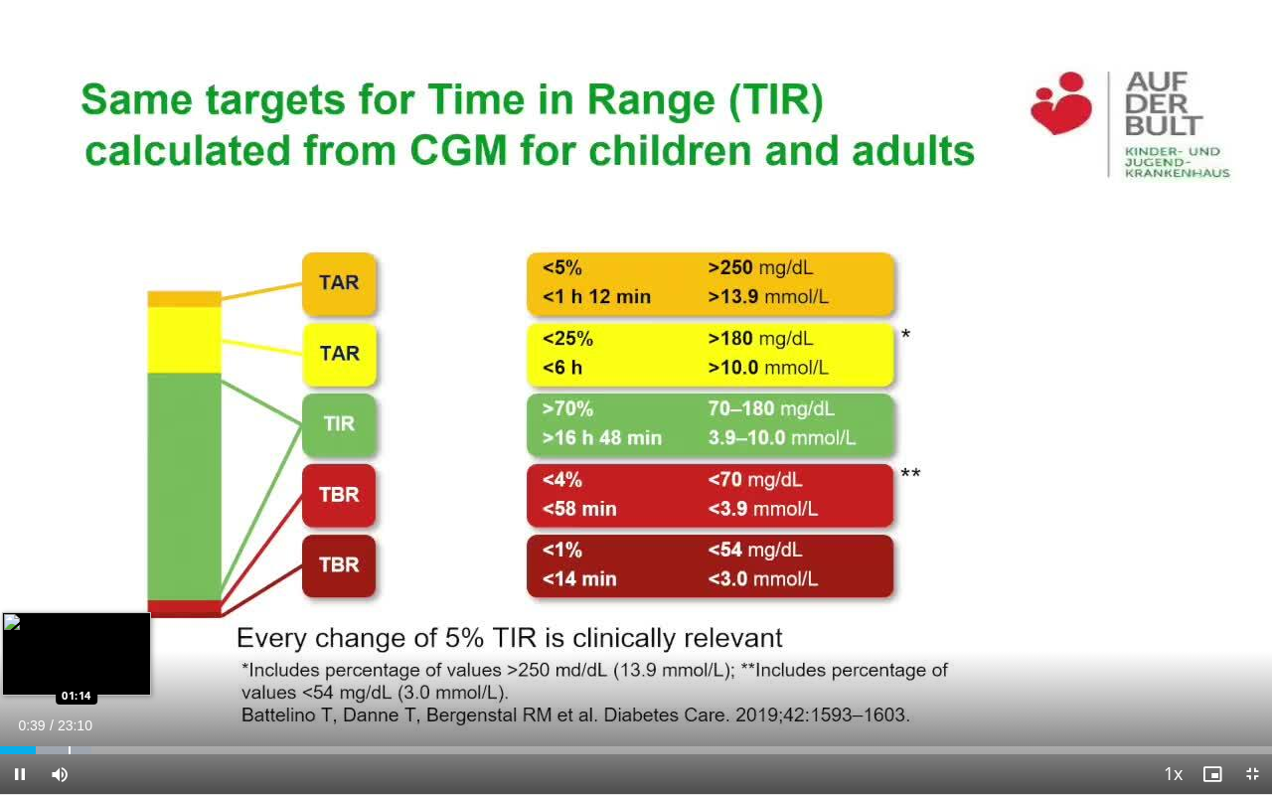
click at [69, 626] on div "Progress Bar" at bounding box center [70, 750] width 2 height 8
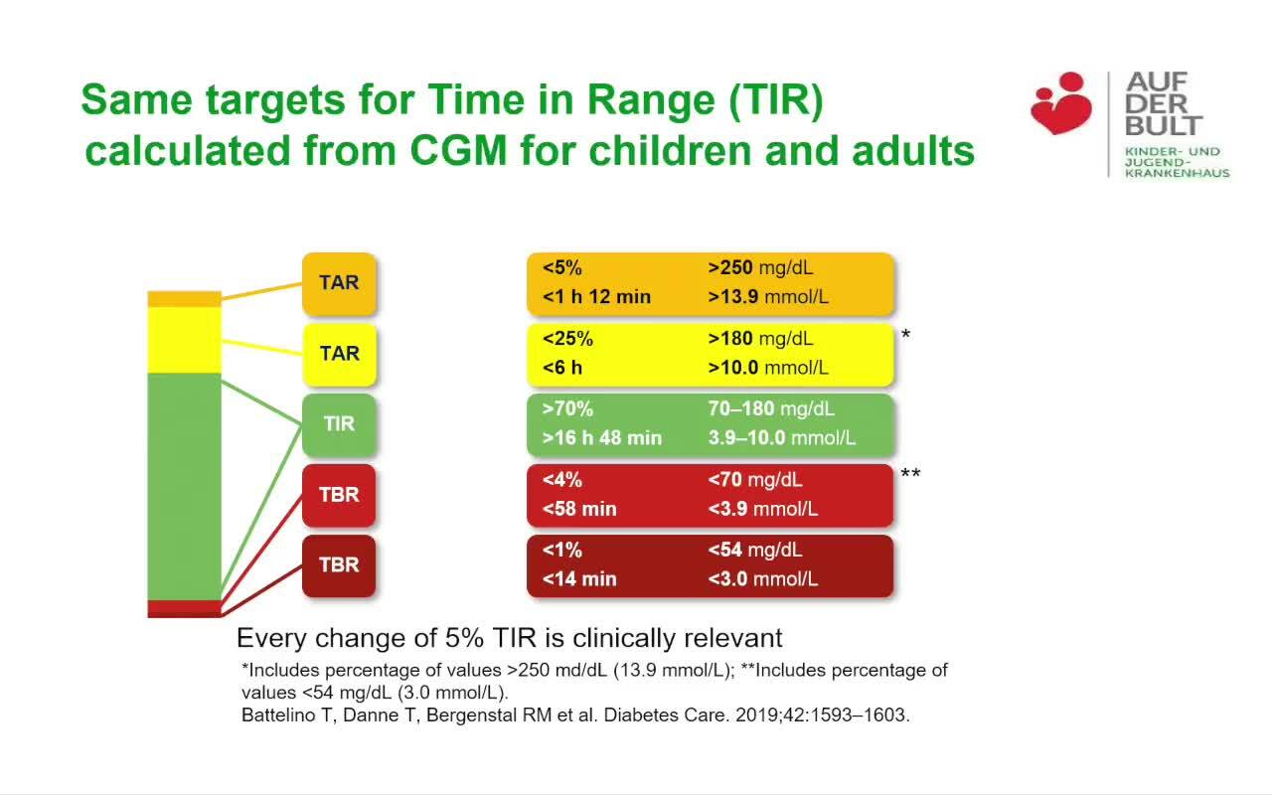
click at [127, 626] on video-js "**********" at bounding box center [636, 397] width 1272 height 795
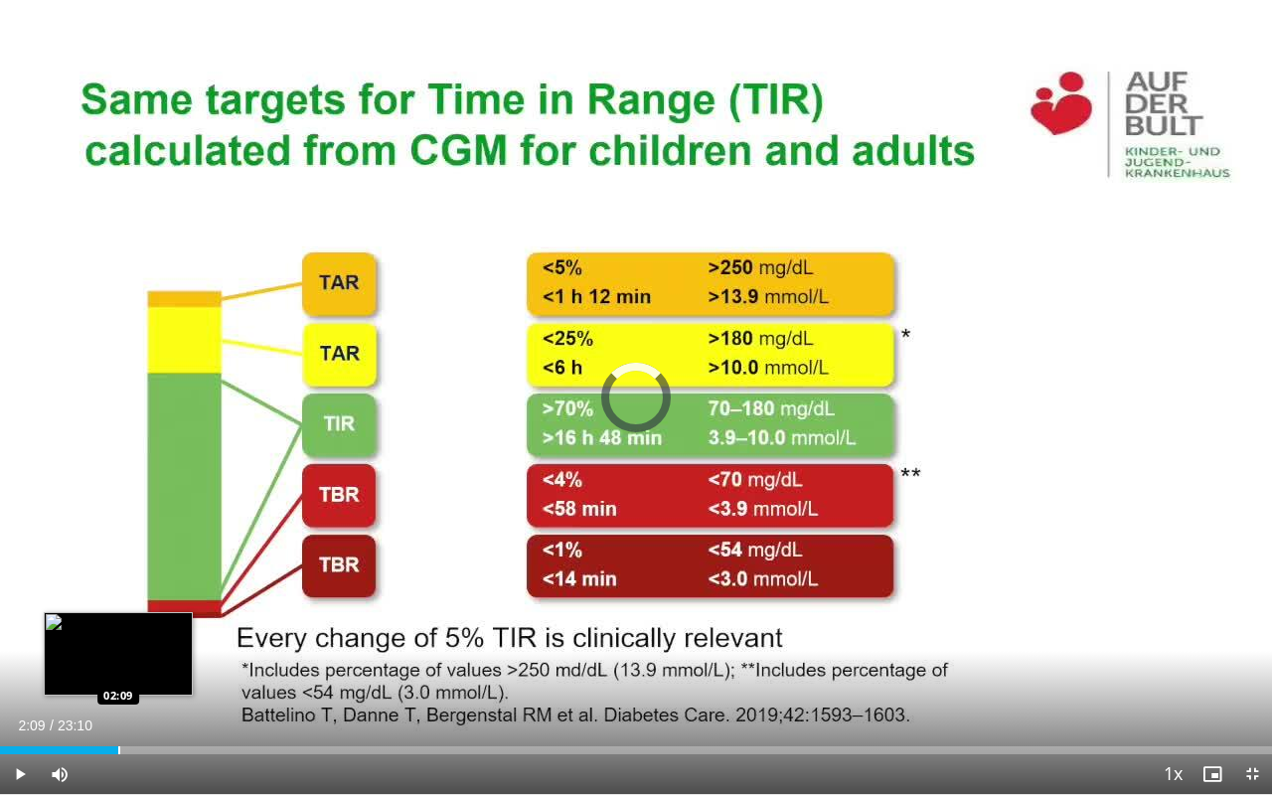
click at [118, 626] on div "Progress Bar" at bounding box center [119, 750] width 2 height 8
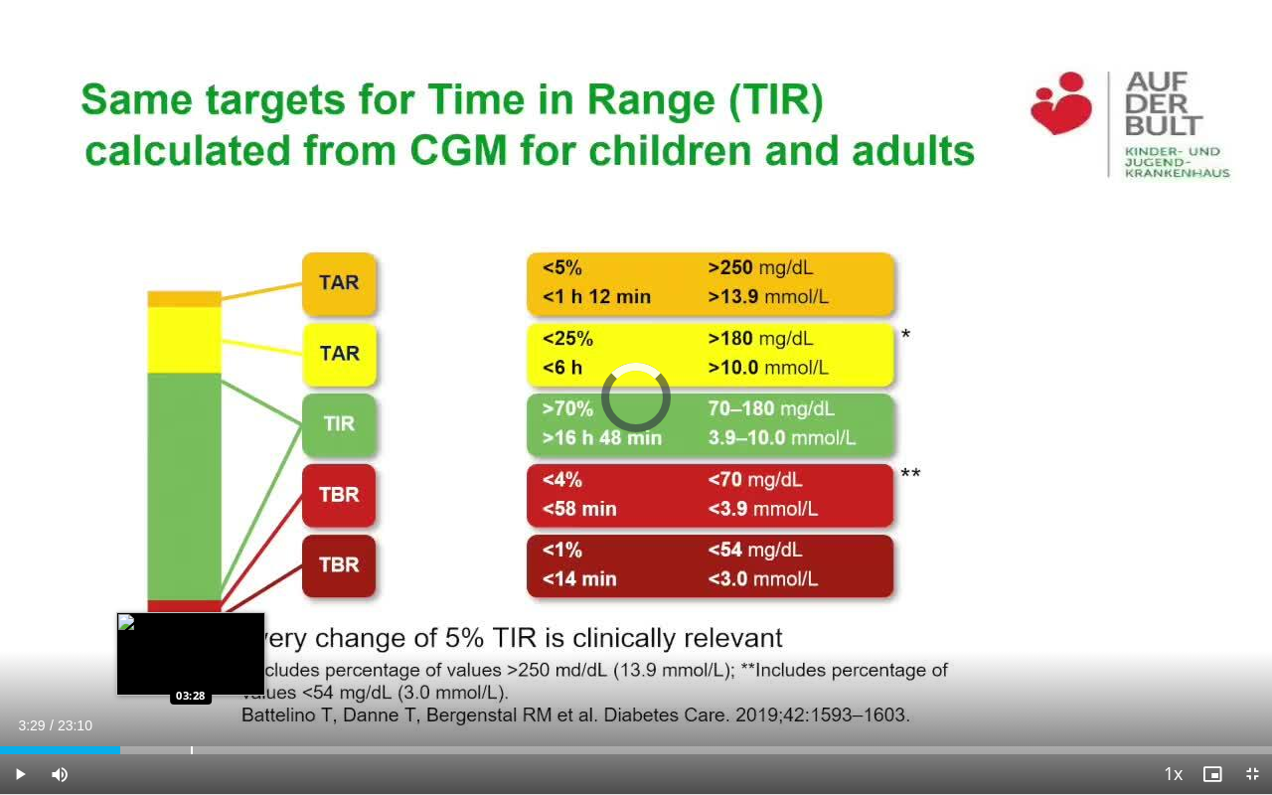
click at [191, 626] on div "Progress Bar" at bounding box center [192, 750] width 2 height 8
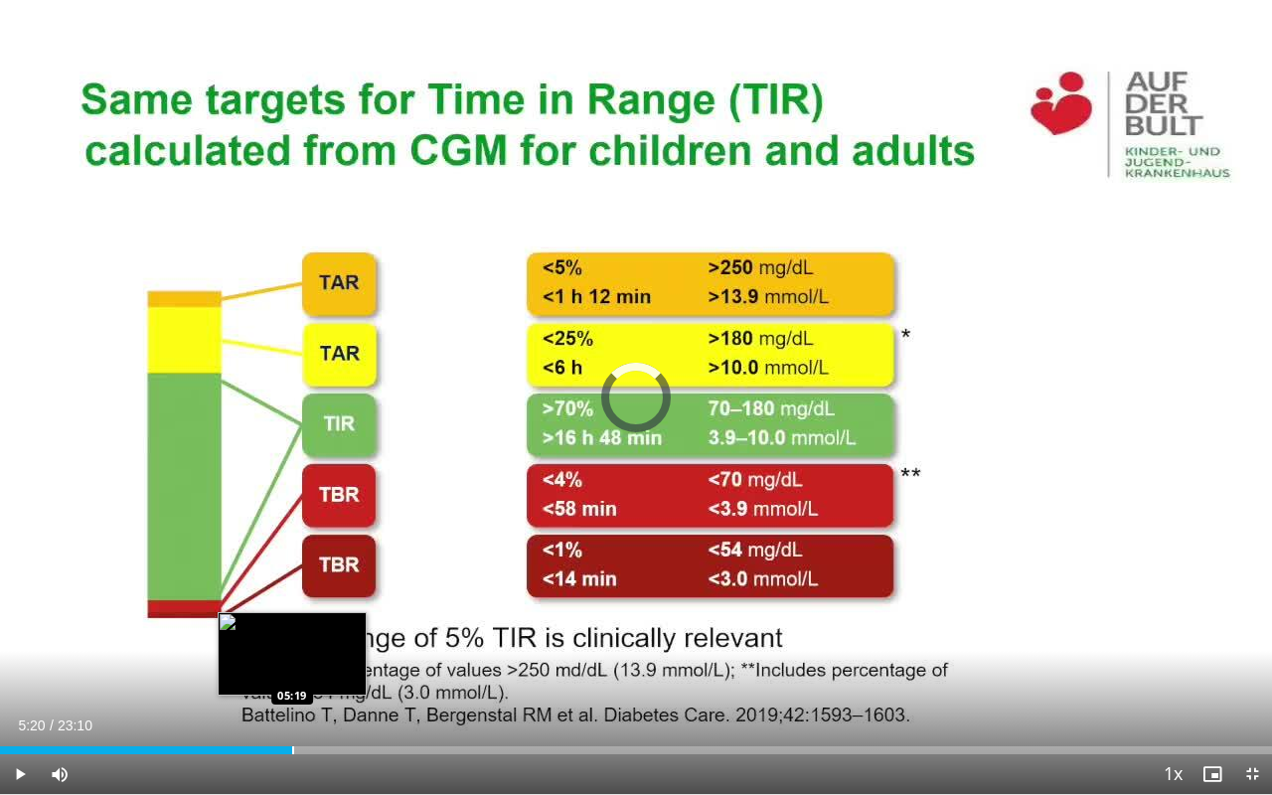
click at [293, 626] on div "Loaded : 20.11% 05:20 05:19" at bounding box center [636, 745] width 1272 height 19
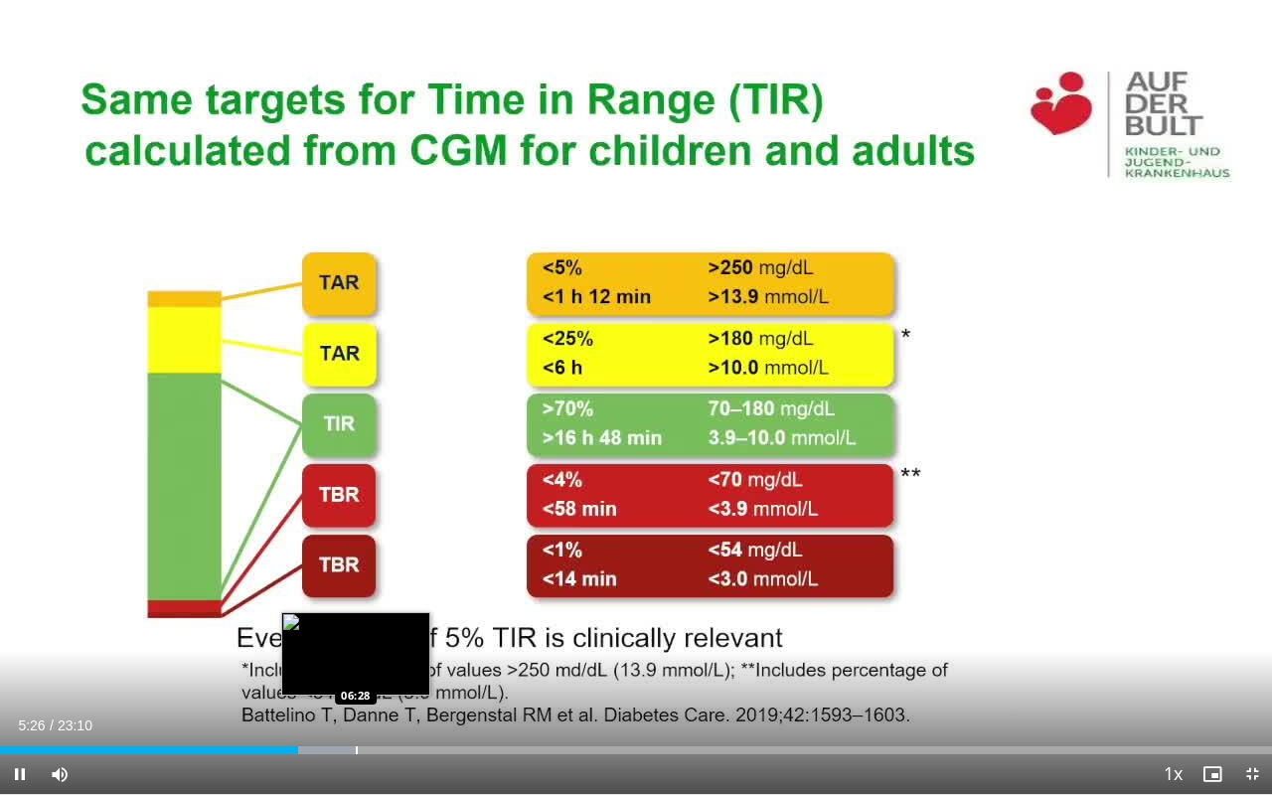
click at [355, 626] on div "Loaded : 28.01% 05:26 06:28" at bounding box center [636, 750] width 1272 height 8
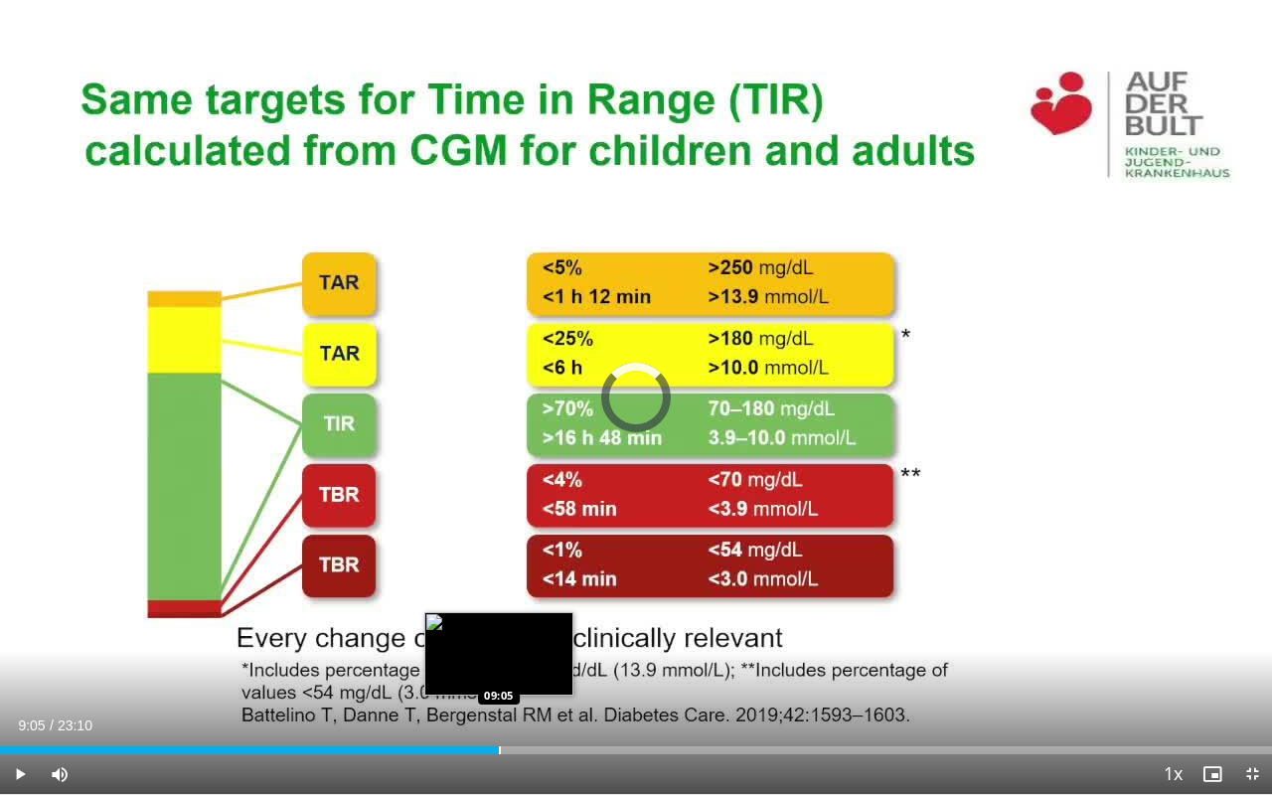
click at [499, 626] on div "Progress Bar" at bounding box center [500, 750] width 2 height 8
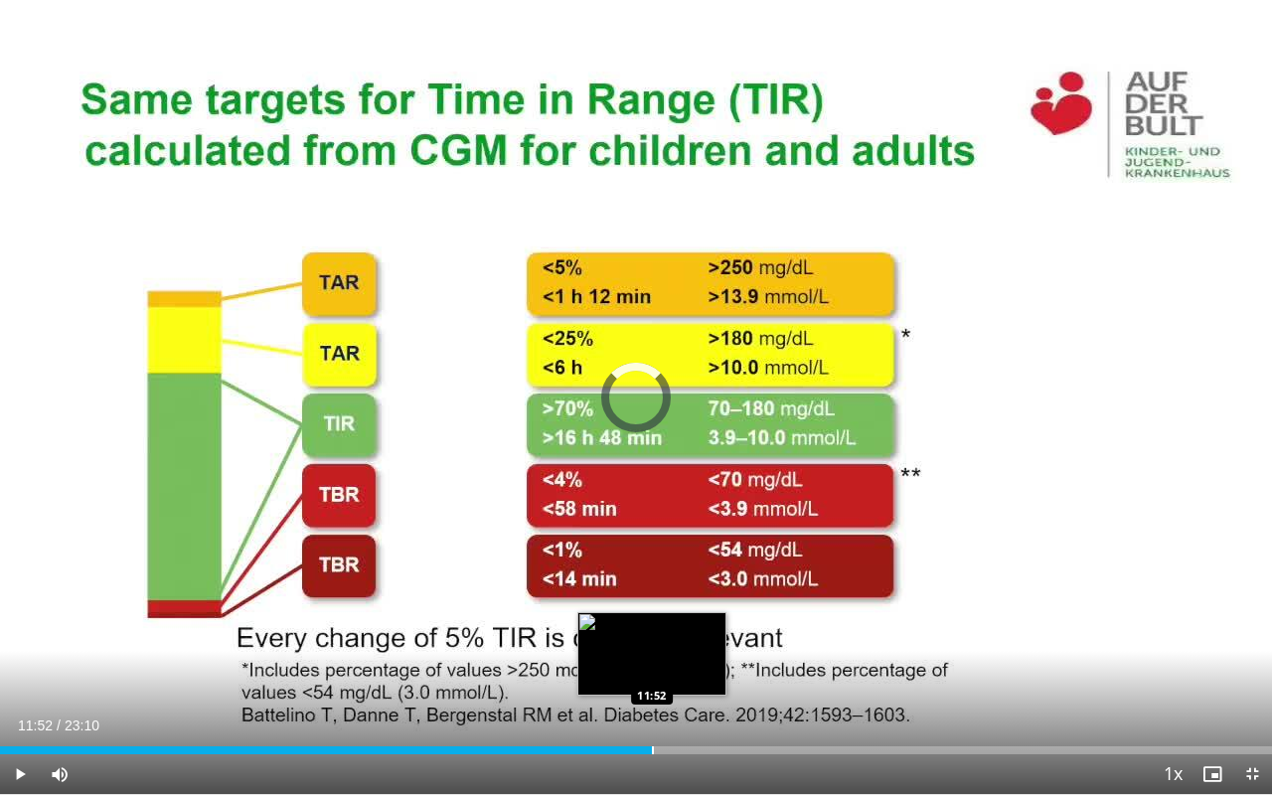
click at [651, 626] on div "Loaded : 44.53% 11:52 11:52" at bounding box center [636, 750] width 1272 height 8
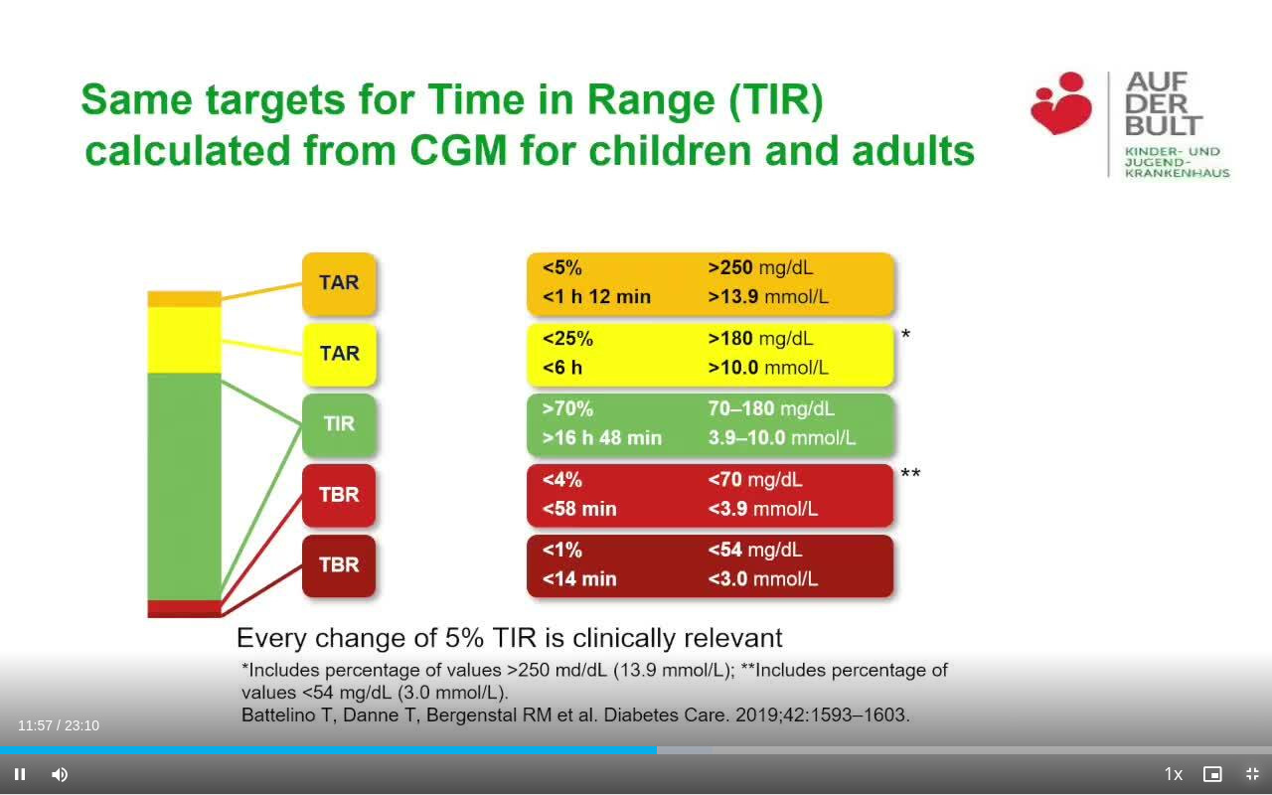
click at [1256, 626] on span "Video Player" at bounding box center [1252, 774] width 40 height 40
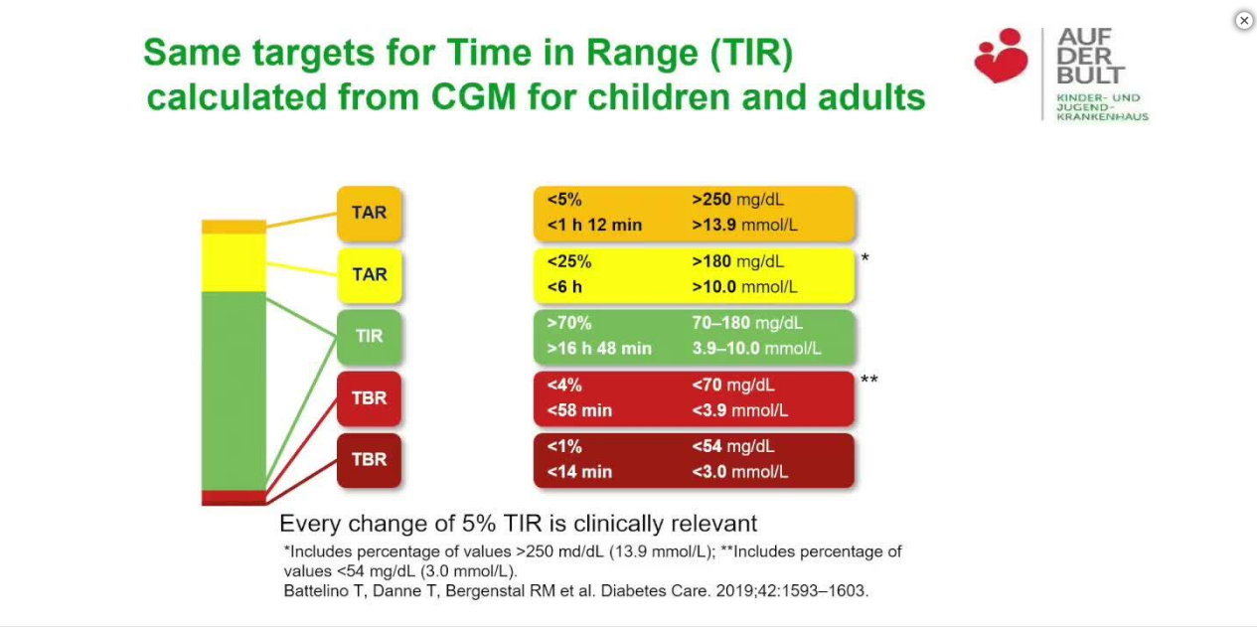
scroll to position [1248, 0]
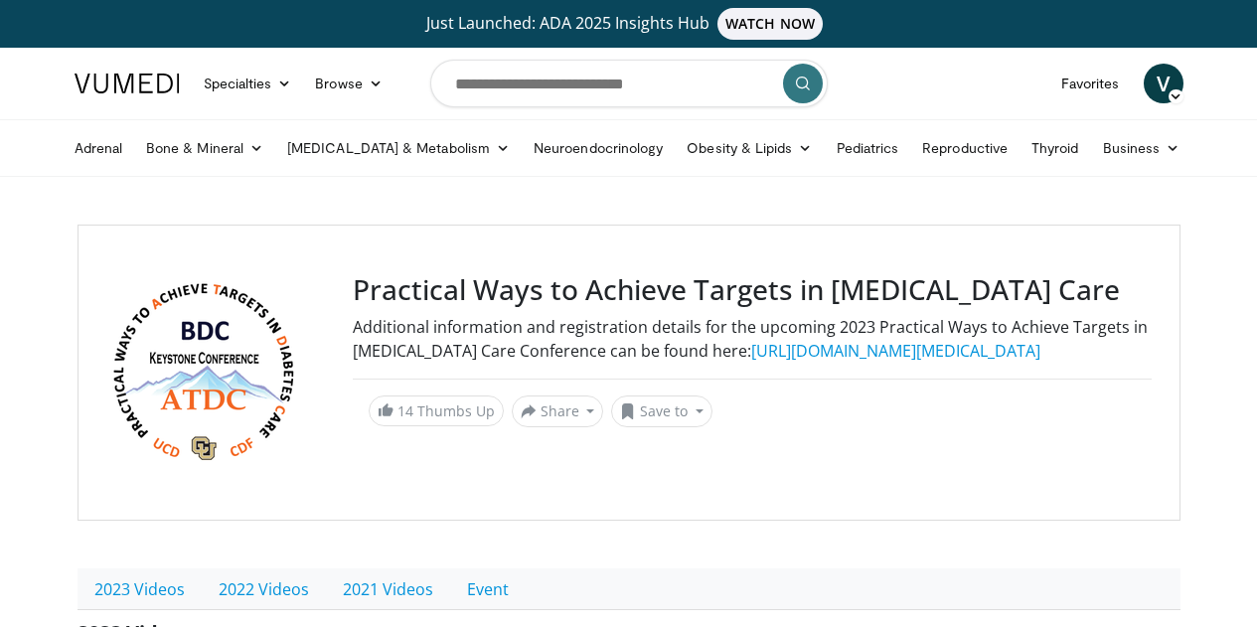
scroll to position [435, 0]
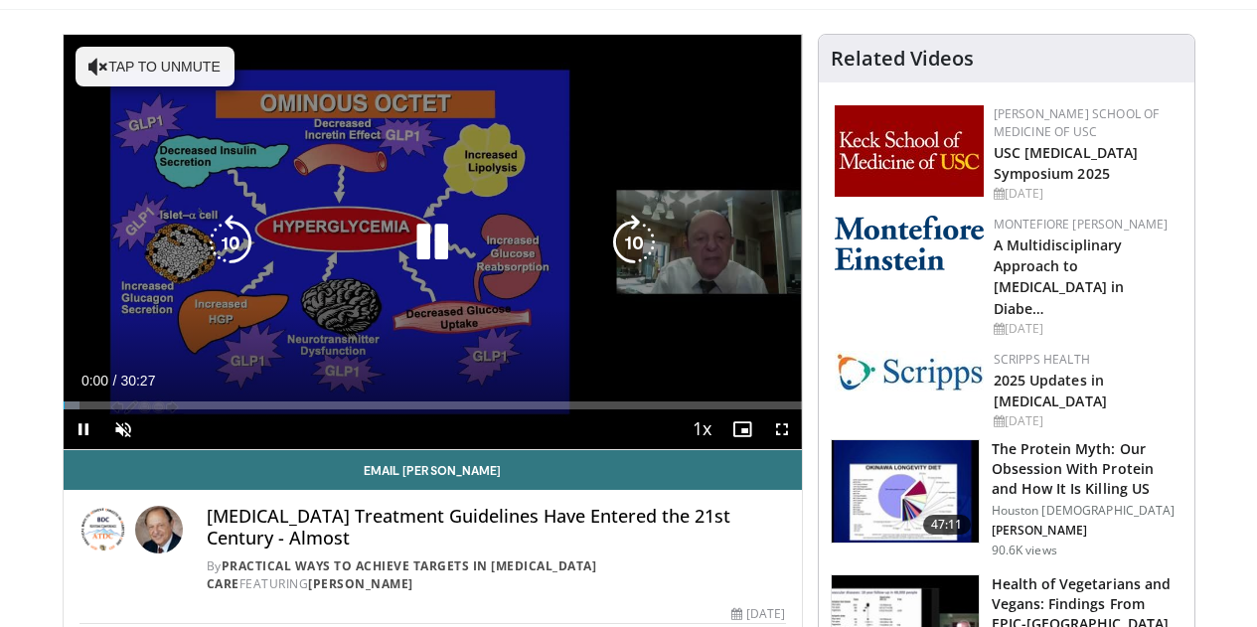
scroll to position [155, 0]
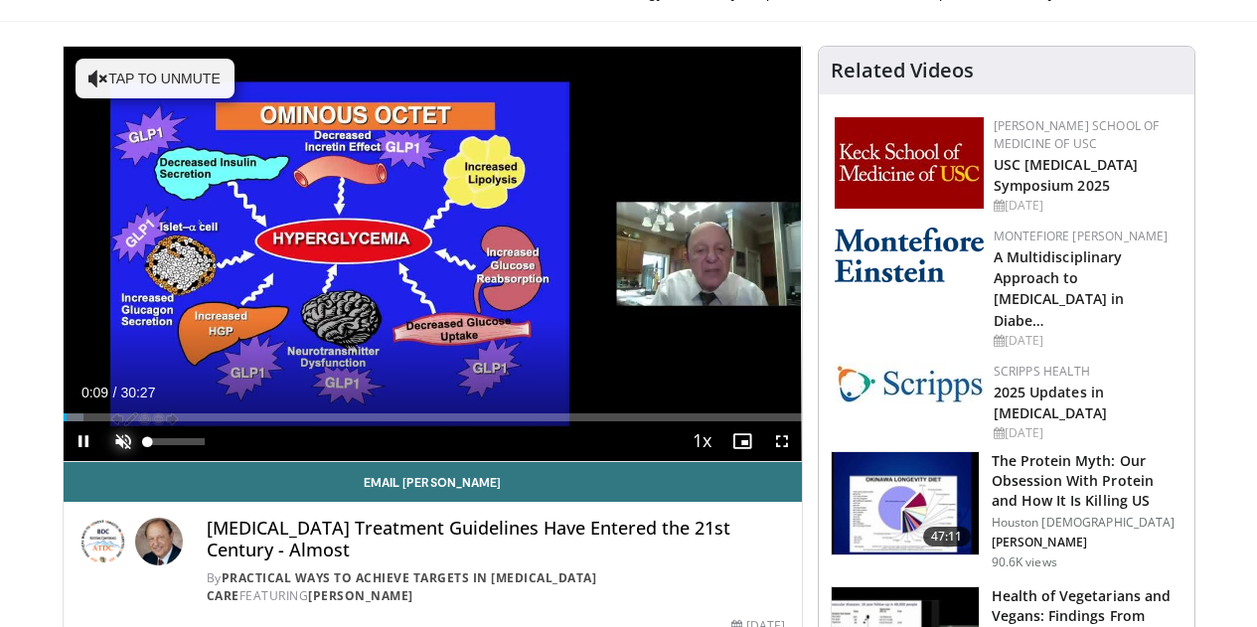
click at [103, 461] on span "Video Player" at bounding box center [123, 441] width 40 height 40
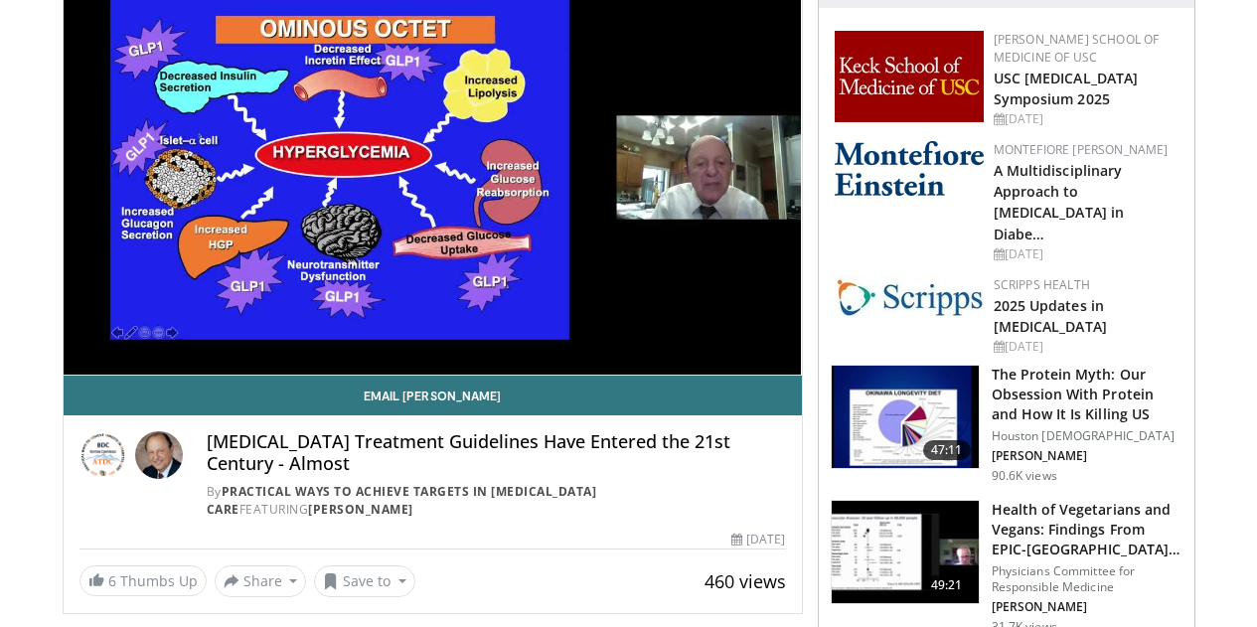
scroll to position [254, 0]
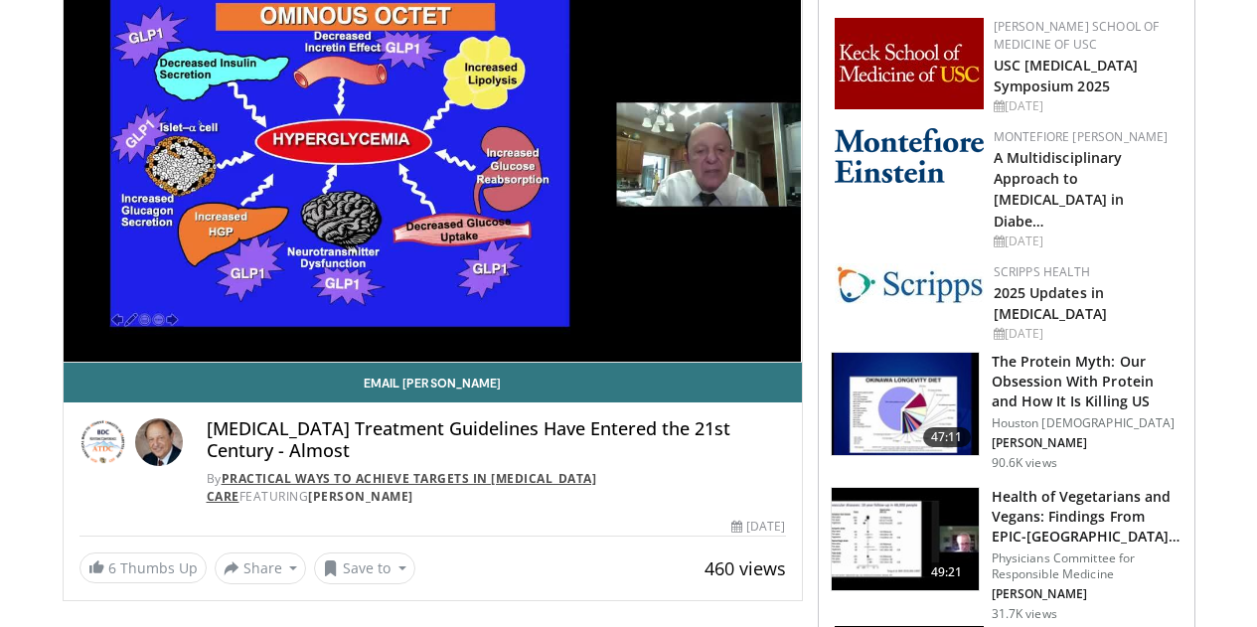
click at [314, 492] on link "Practical Ways to Achieve Targets in Diabetes Care" at bounding box center [402, 487] width 391 height 35
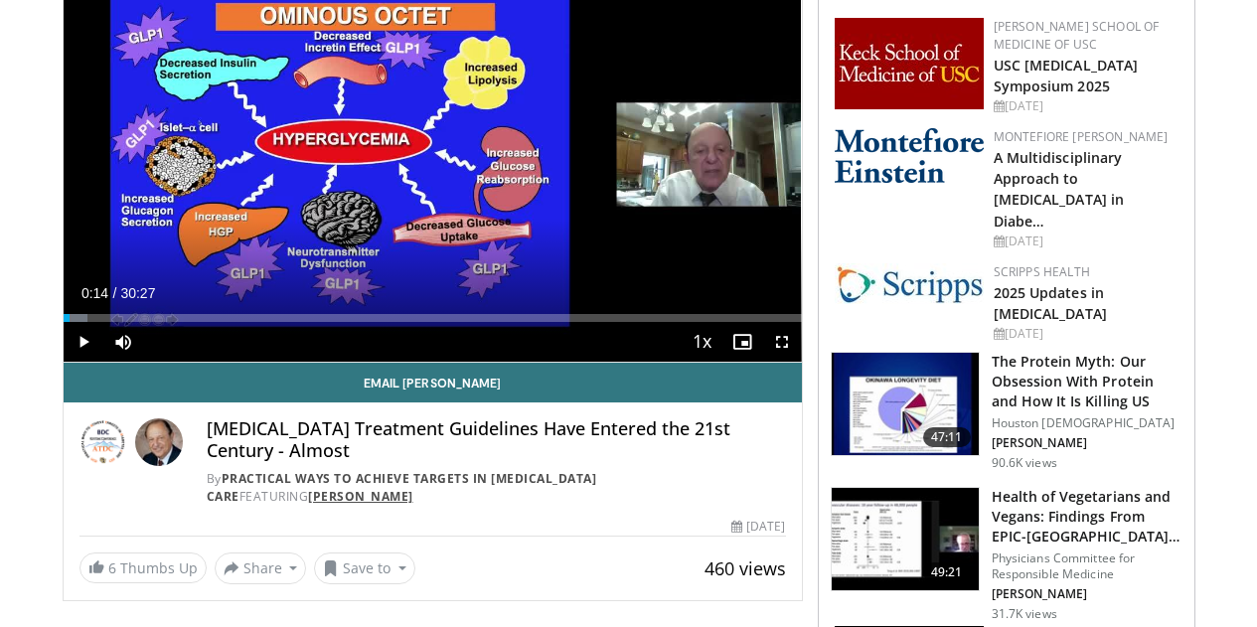
click at [413, 496] on link "[PERSON_NAME]" at bounding box center [360, 496] width 105 height 17
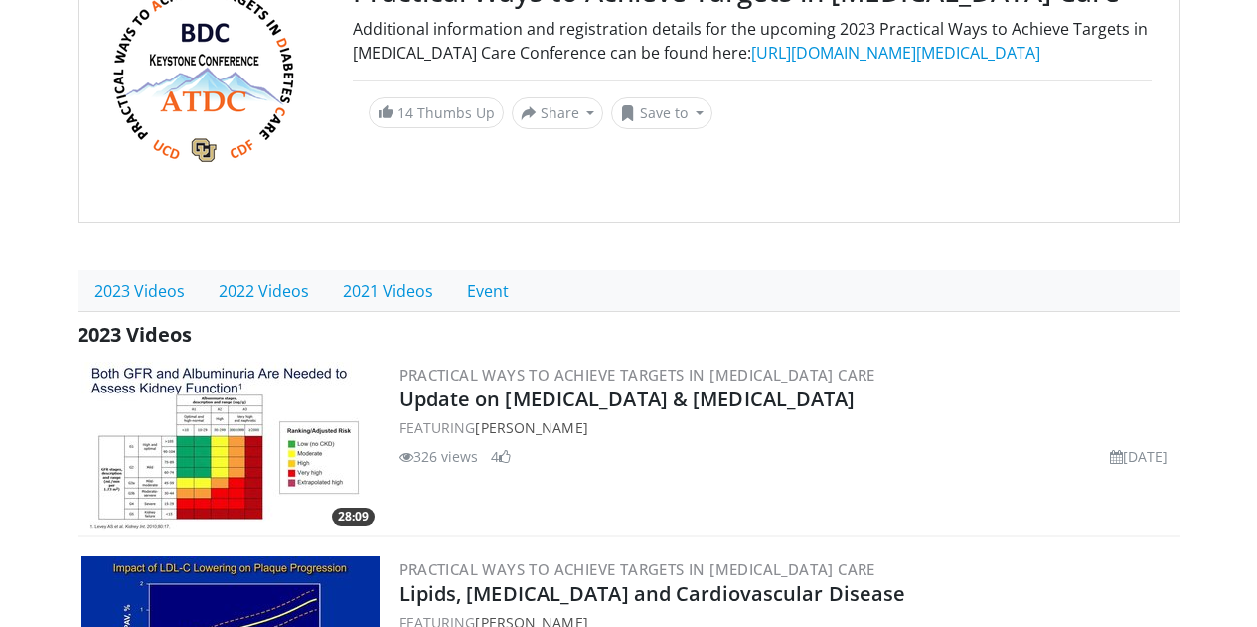
scroll to position [497, 0]
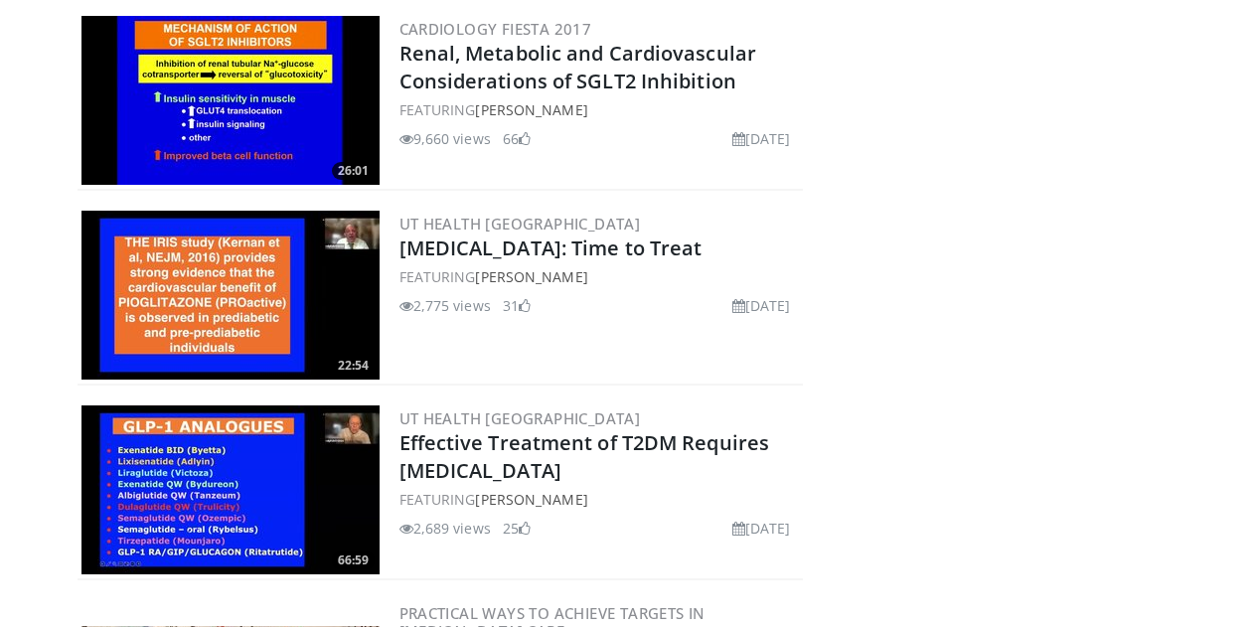
scroll to position [497, 0]
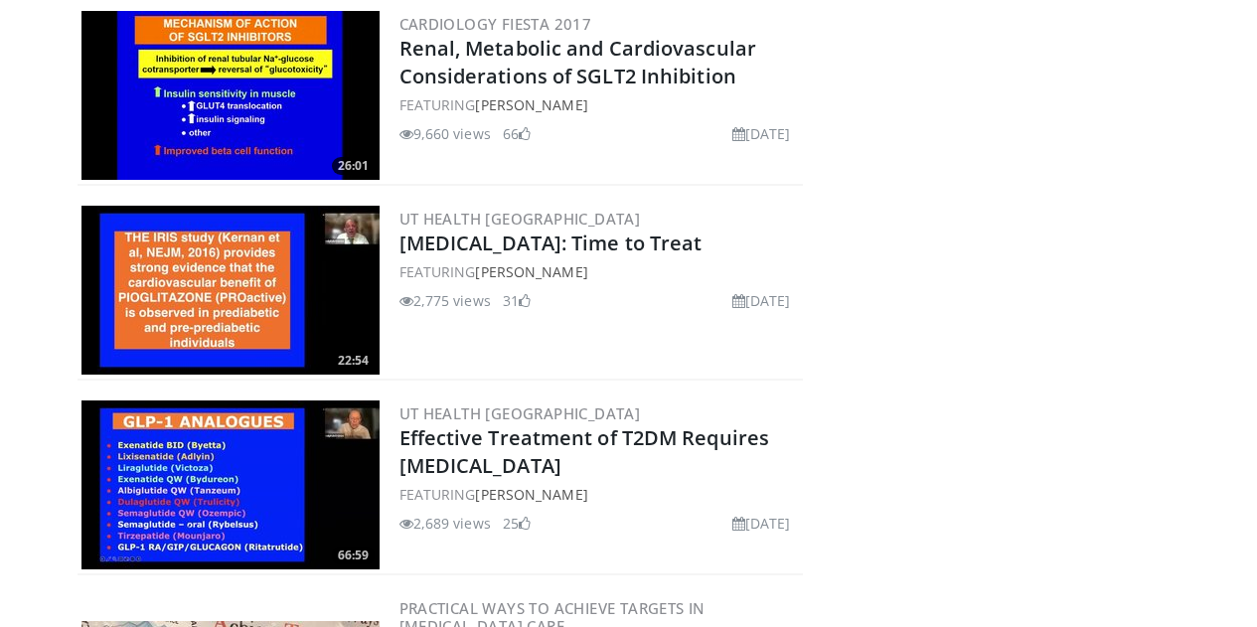
click at [111, 255] on img at bounding box center [231, 290] width 298 height 169
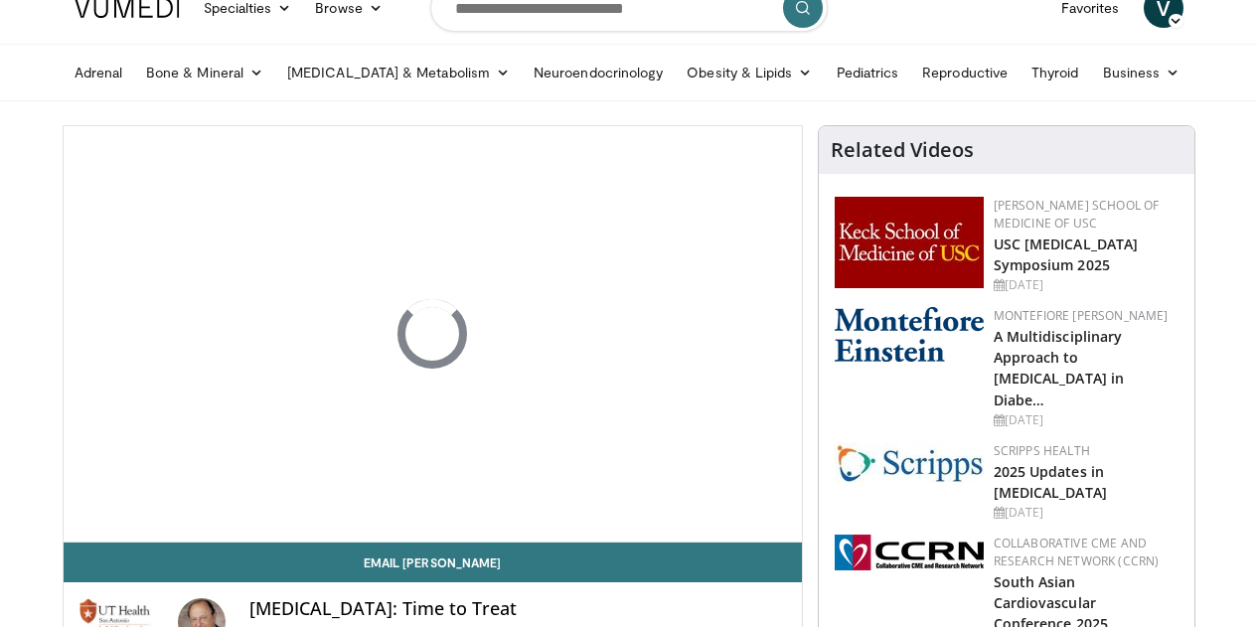
scroll to position [99, 0]
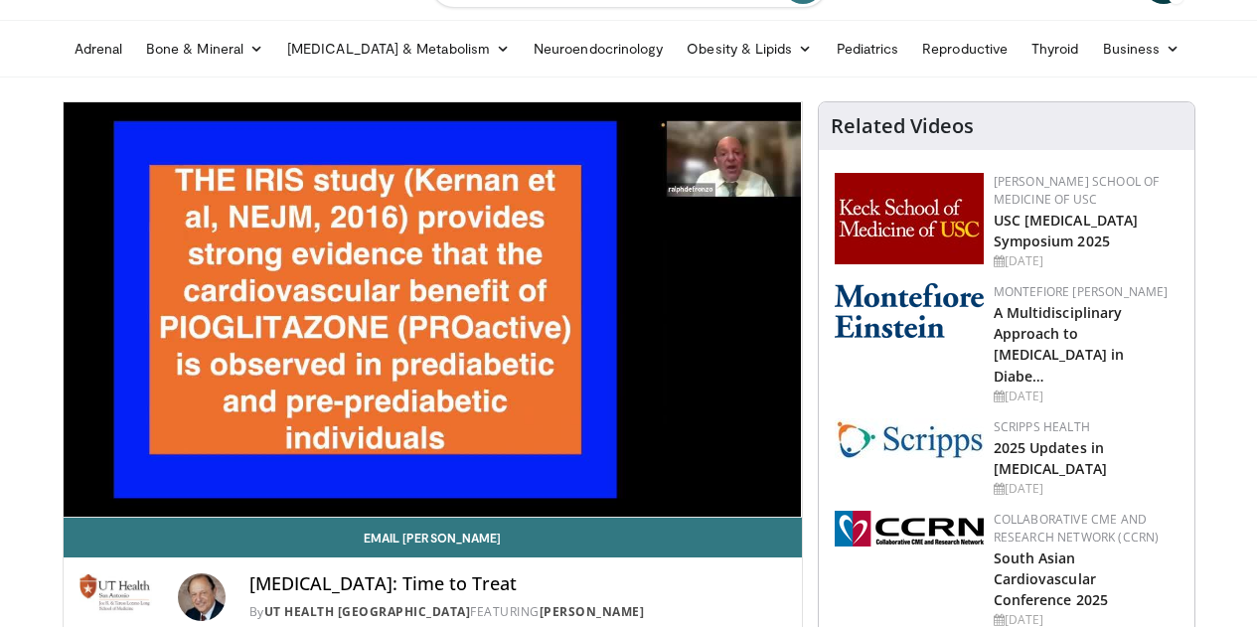
drag, startPoint x: 738, startPoint y: 102, endPoint x: 1184, endPoint y: 33, distance: 450.7
click at [1184, 33] on ul "Adrenal Bone & Mineral [MEDICAL_DATA] [MEDICAL_DATA] [MEDICAL_DATA] & Metabolis…" at bounding box center [629, 49] width 1133 height 56
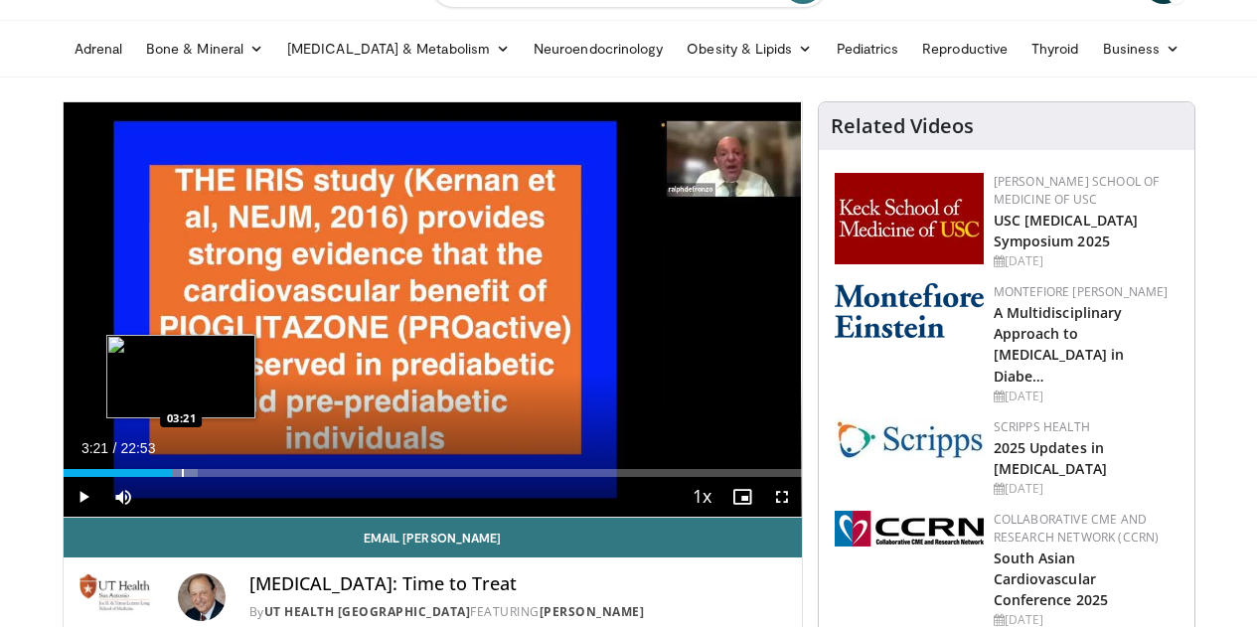
click at [182, 477] on div "Progress Bar" at bounding box center [183, 473] width 2 height 8
click at [190, 477] on div "Progress Bar" at bounding box center [191, 473] width 2 height 8
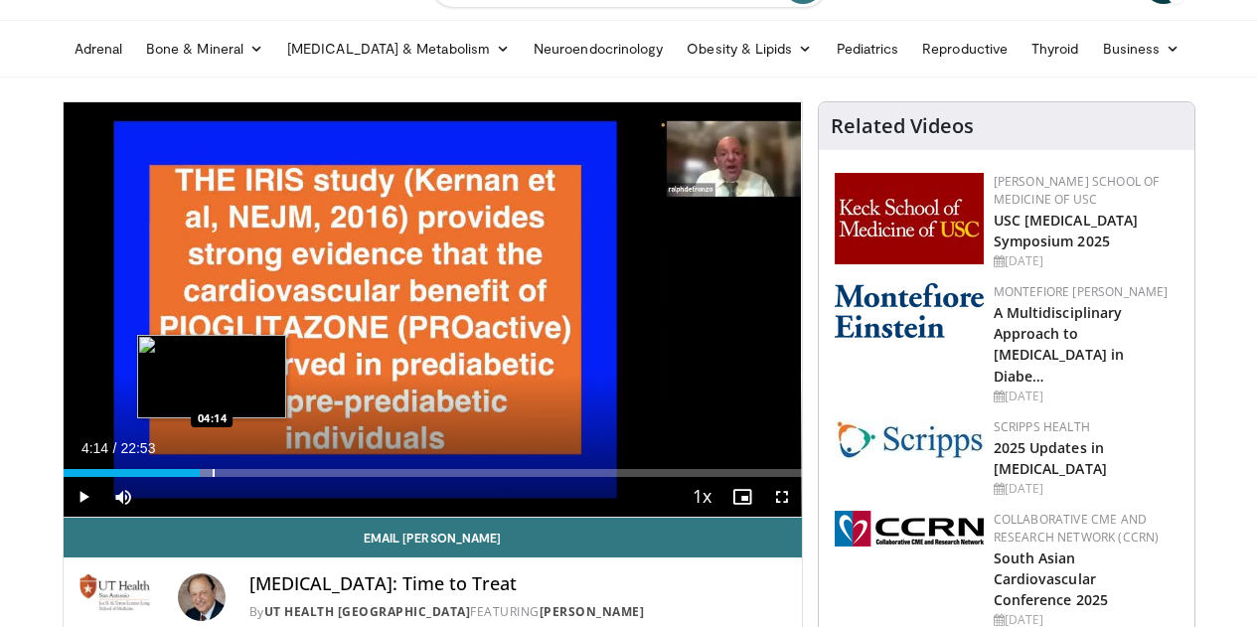
click at [213, 477] on div "Progress Bar" at bounding box center [214, 473] width 2 height 8
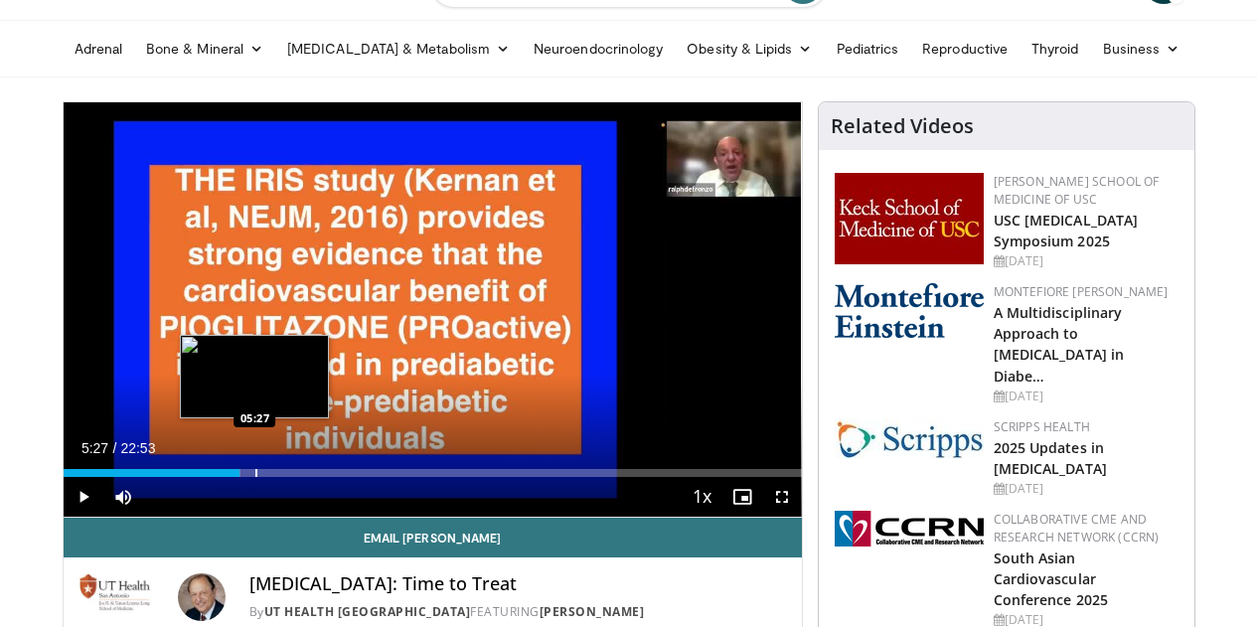
click at [255, 477] on div "Progress Bar" at bounding box center [256, 473] width 2 height 8
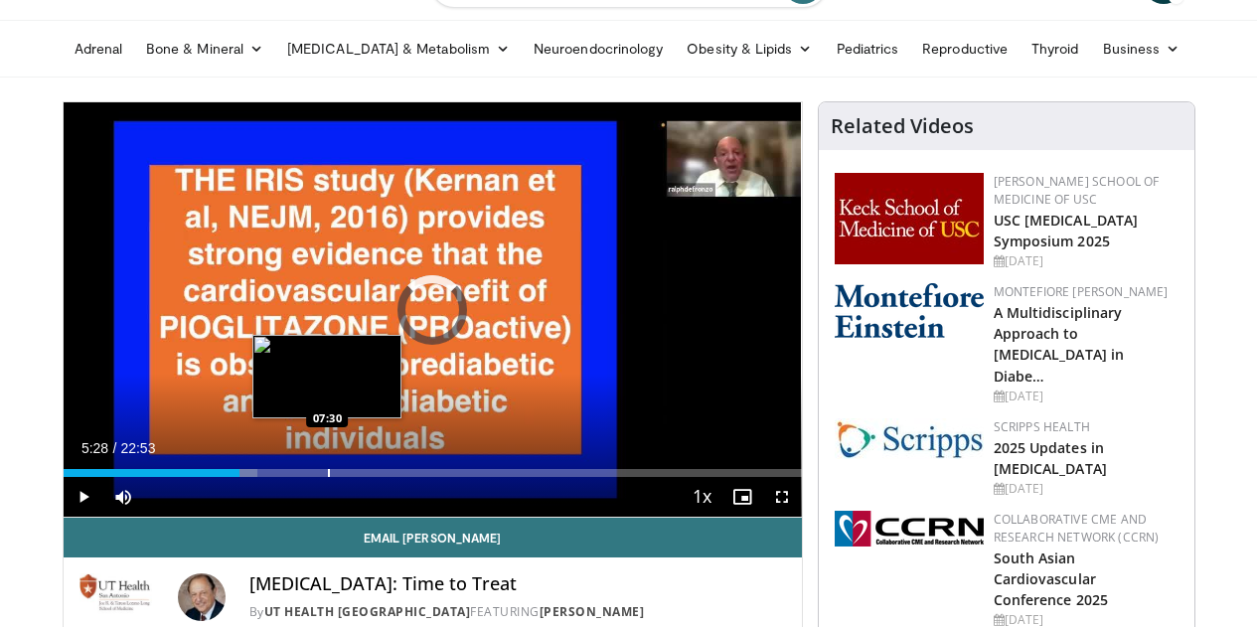
click at [277, 477] on div "Loaded : 26.25% 05:28 07:30" at bounding box center [433, 467] width 738 height 19
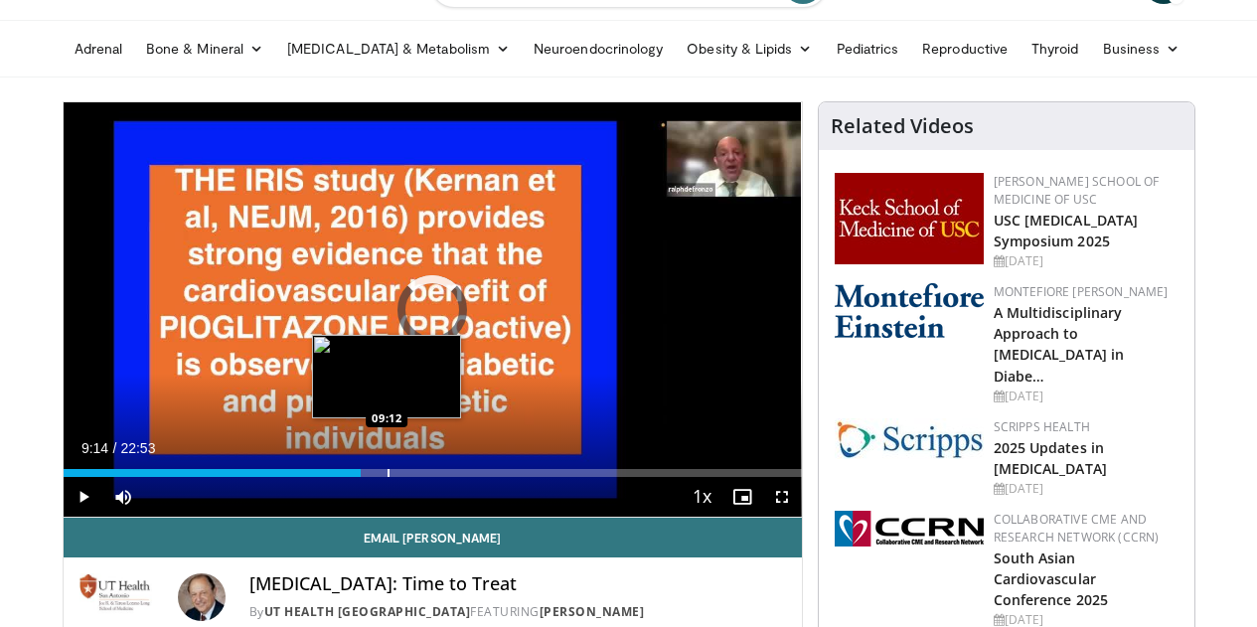
click at [388, 477] on div "Progress Bar" at bounding box center [389, 473] width 2 height 8
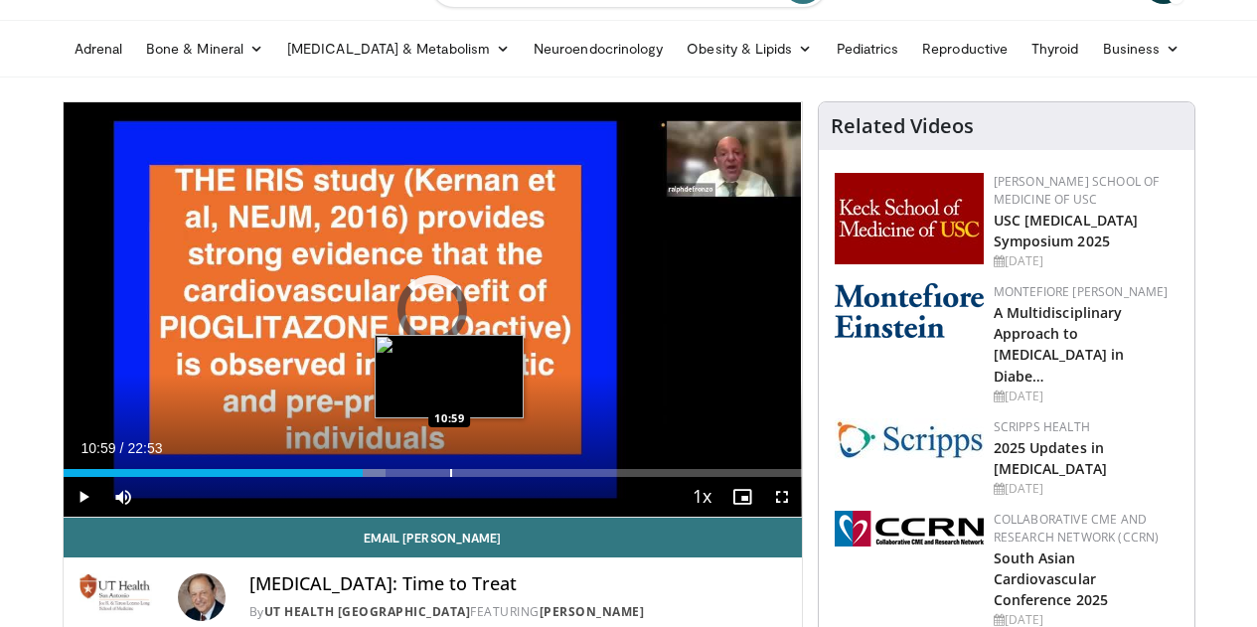
click at [400, 477] on div "Loaded : 43.74% 10:59 10:59" at bounding box center [433, 473] width 738 height 8
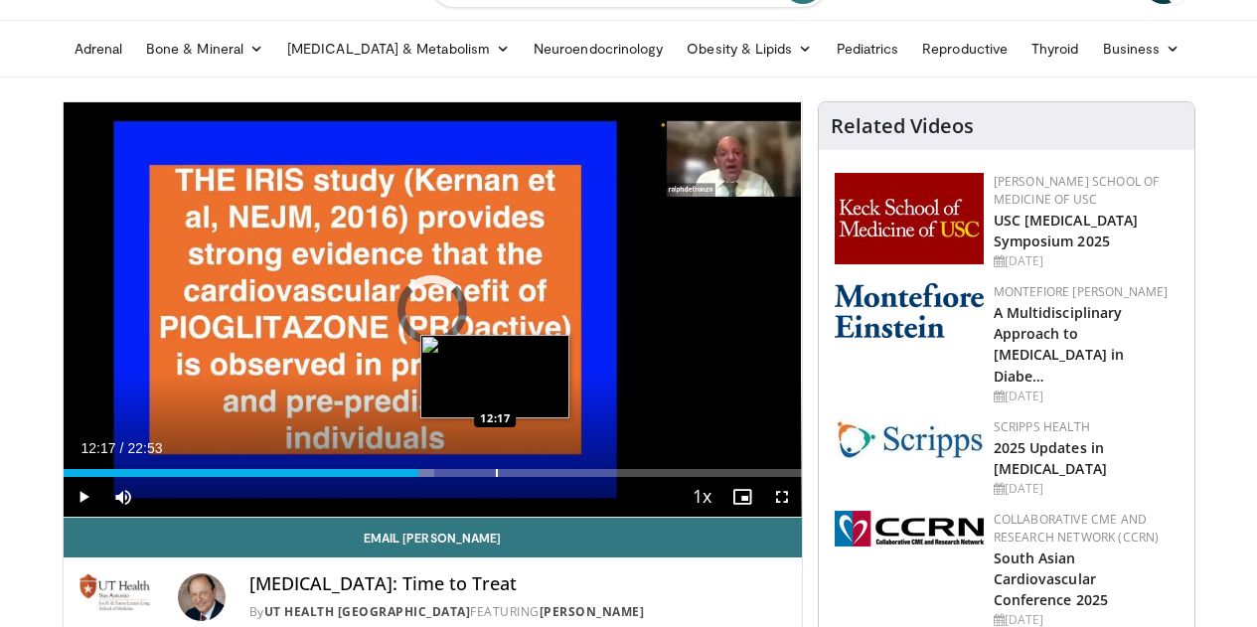
click at [496, 477] on div "Progress Bar" at bounding box center [497, 473] width 2 height 8
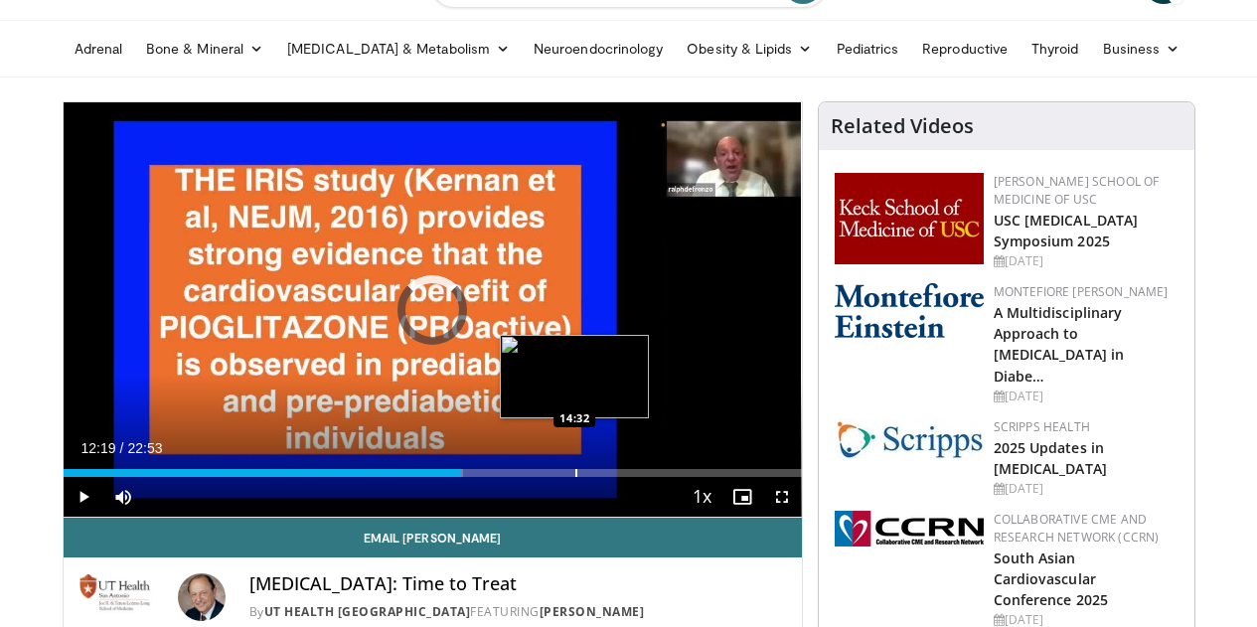
click at [525, 477] on div "Loaded : 54.19% 12:19 14:32" at bounding box center [433, 473] width 738 height 8
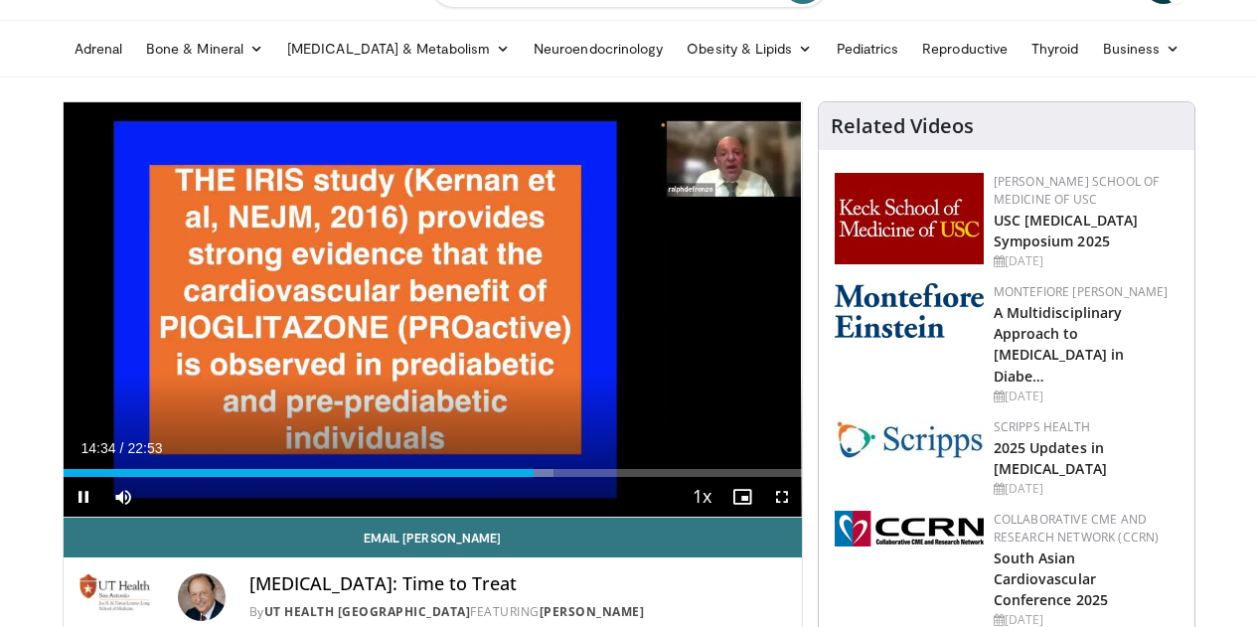
click at [544, 515] on div "Current Time 14:34 / Duration 22:53 Pause Skip Backward Skip Forward Mute Loade…" at bounding box center [433, 497] width 738 height 40
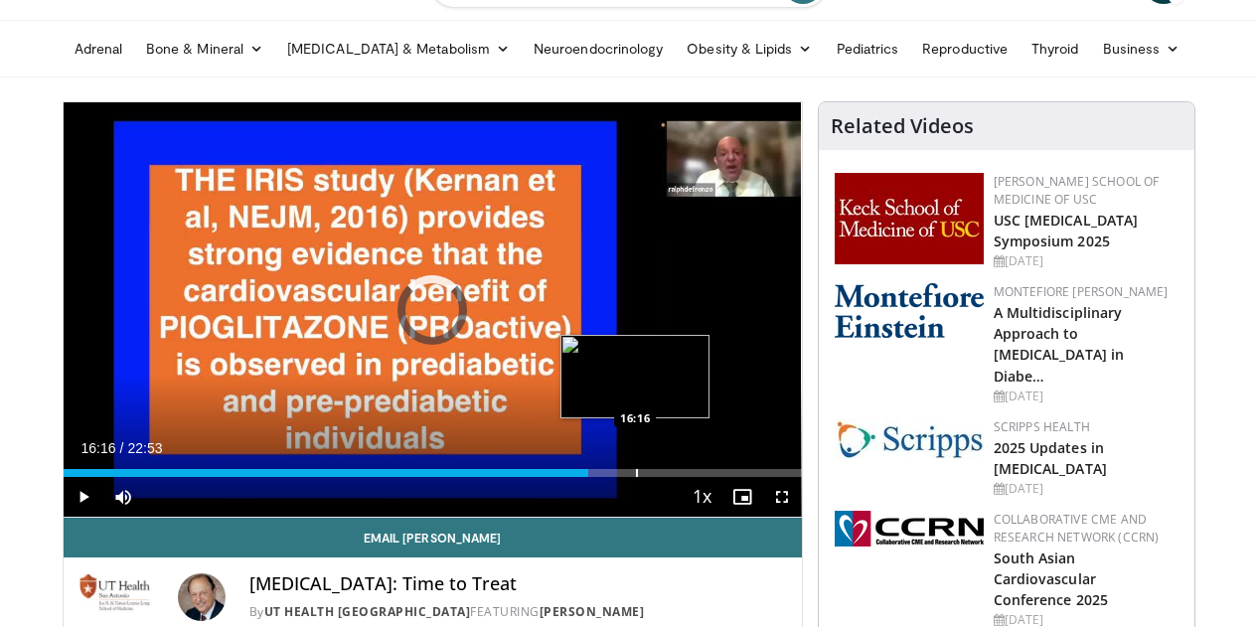
click at [585, 477] on div "Loaded : 68.53% 14:36 16:16" at bounding box center [433, 473] width 738 height 8
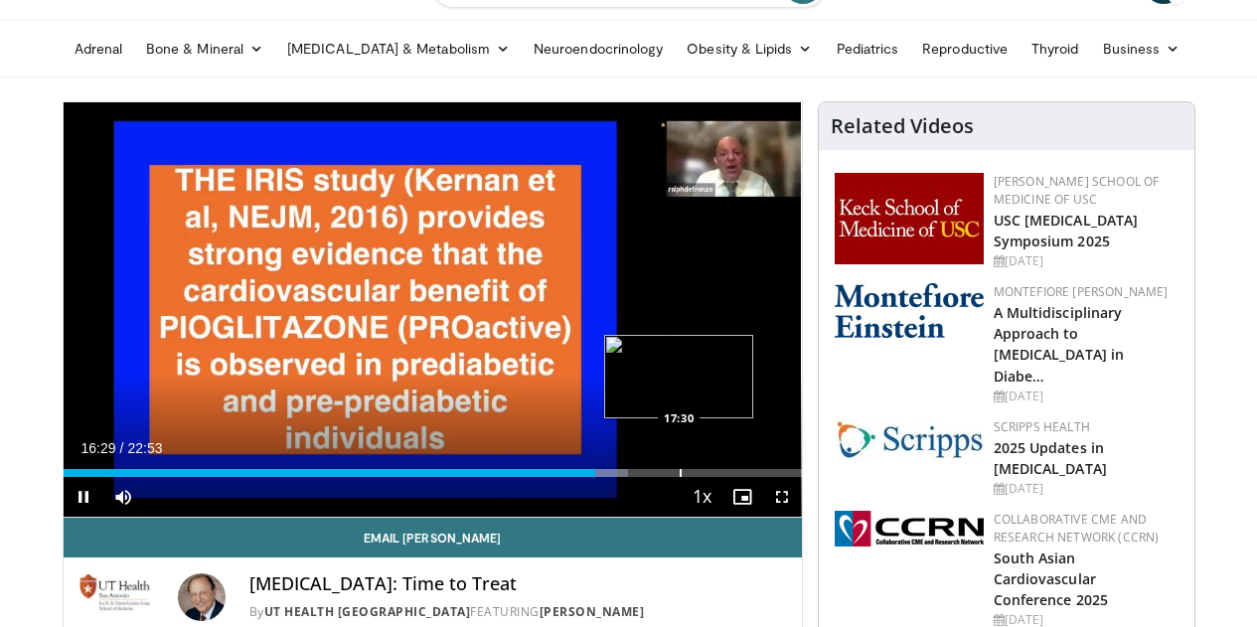
click at [680, 477] on div "Progress Bar" at bounding box center [681, 473] width 2 height 8
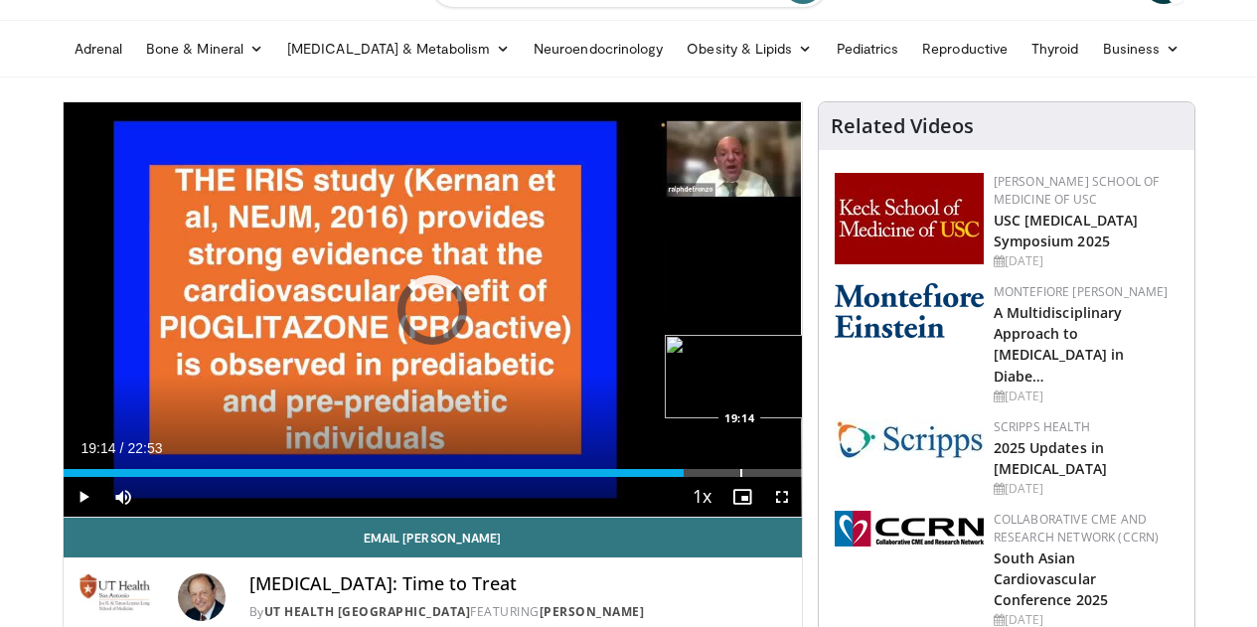
click at [740, 477] on div "Progress Bar" at bounding box center [741, 473] width 2 height 8
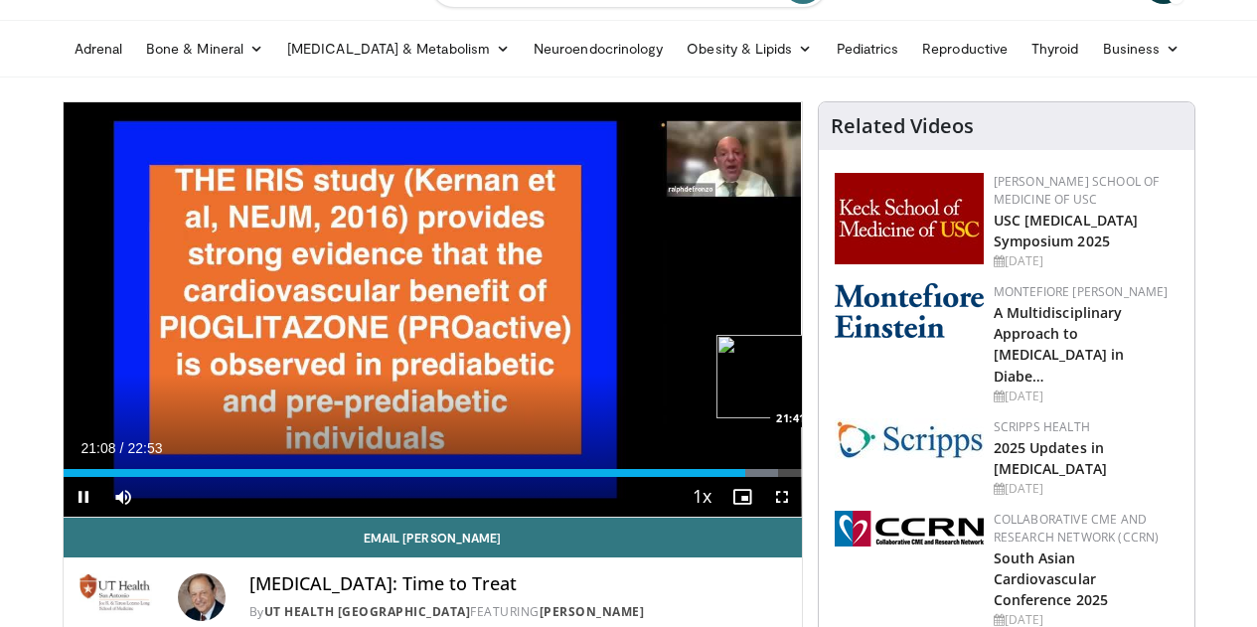
click at [773, 477] on div "Loaded : 96.81% 21:08 21:41" at bounding box center [433, 473] width 738 height 8
click at [793, 477] on div "Loaded : 96.81% 21:35 22:10" at bounding box center [433, 473] width 738 height 8
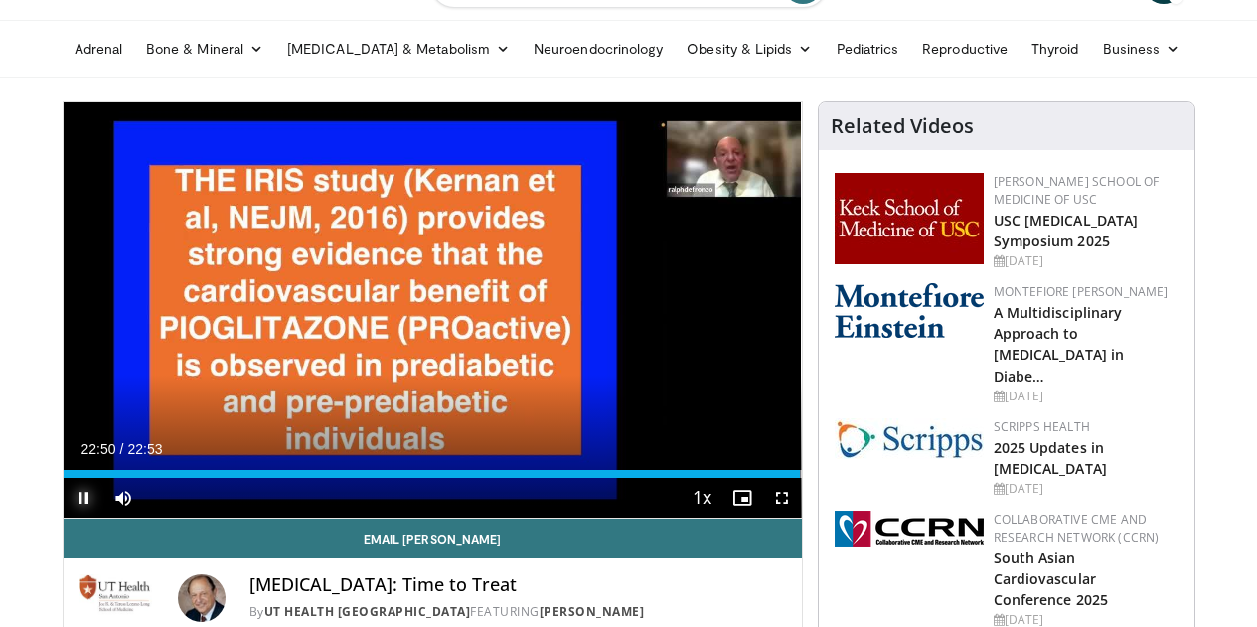
click at [64, 518] on span "Video Player" at bounding box center [84, 498] width 40 height 40
